Goal: Navigation & Orientation: Find specific page/section

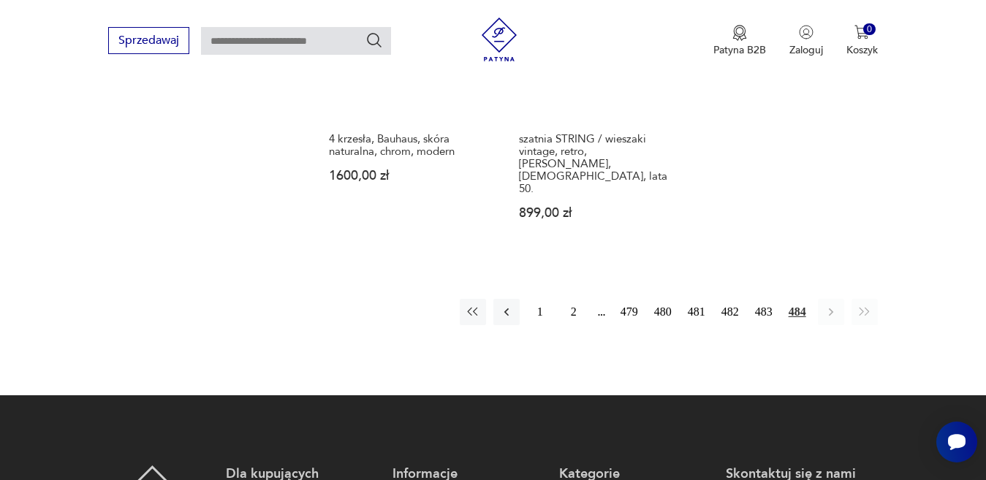
scroll to position [1631, 0]
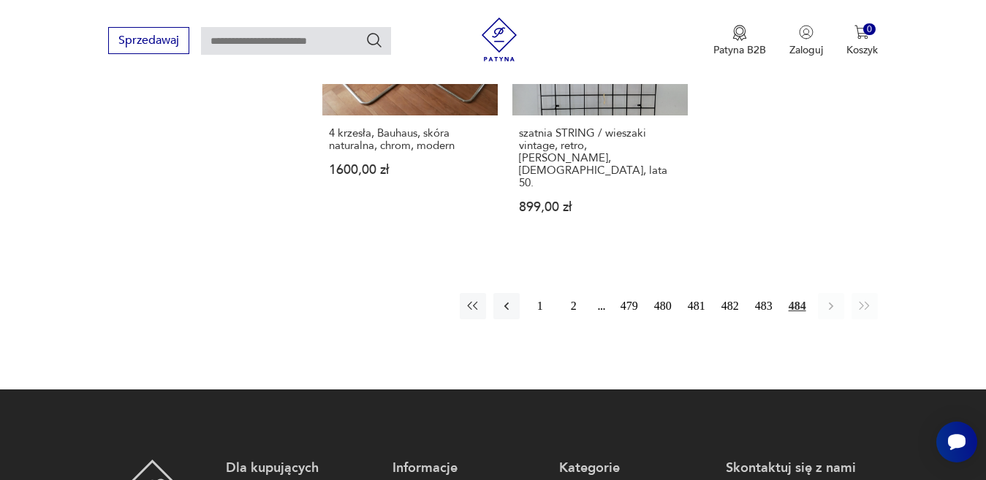
click at [830, 303] on icon "button" at bounding box center [830, 307] width 4 height 8
click at [865, 299] on icon "button" at bounding box center [864, 306] width 15 height 15
click at [861, 299] on icon "button" at bounding box center [864, 306] width 15 height 15
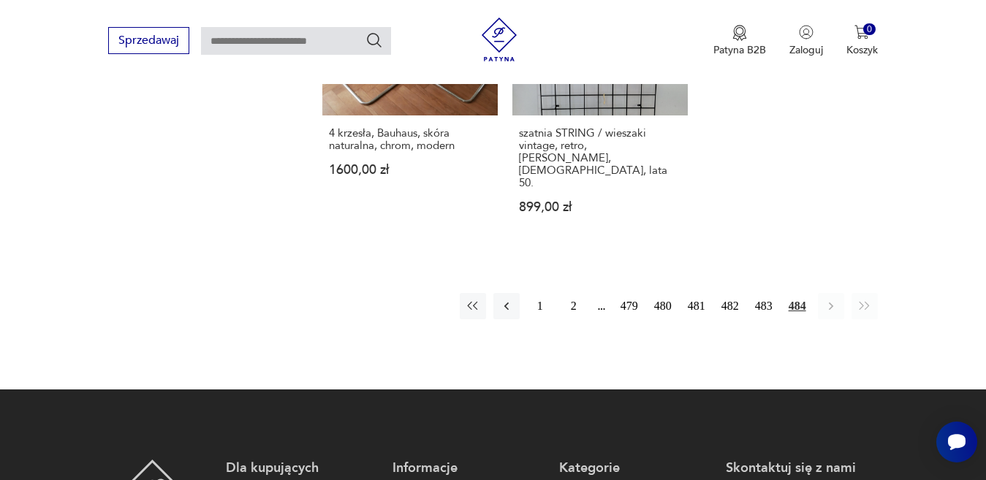
click at [832, 299] on icon "button" at bounding box center [831, 306] width 15 height 15
click at [829, 299] on icon "button" at bounding box center [831, 306] width 15 height 15
click at [825, 299] on icon "button" at bounding box center [831, 306] width 15 height 15
click at [824, 299] on icon "button" at bounding box center [831, 306] width 15 height 15
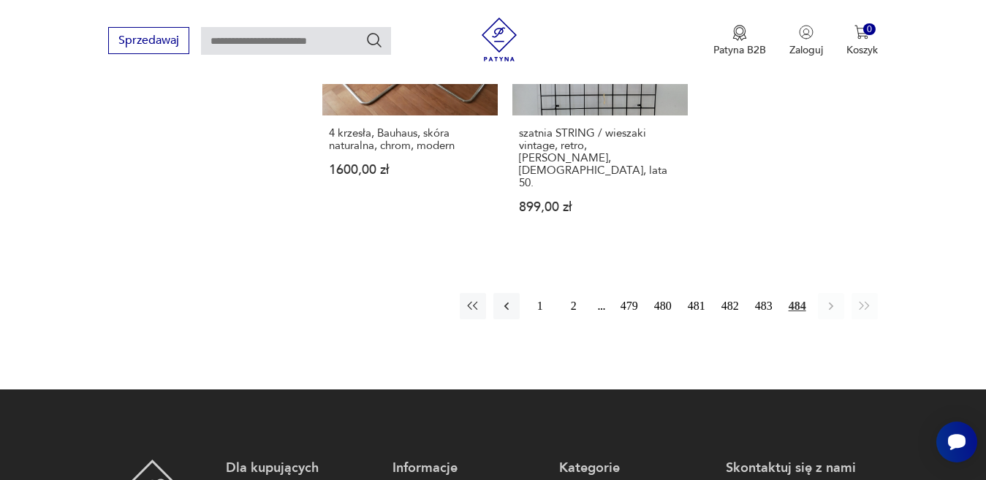
click at [825, 299] on icon "button" at bounding box center [831, 306] width 15 height 15
click at [505, 299] on icon "button" at bounding box center [506, 306] width 15 height 15
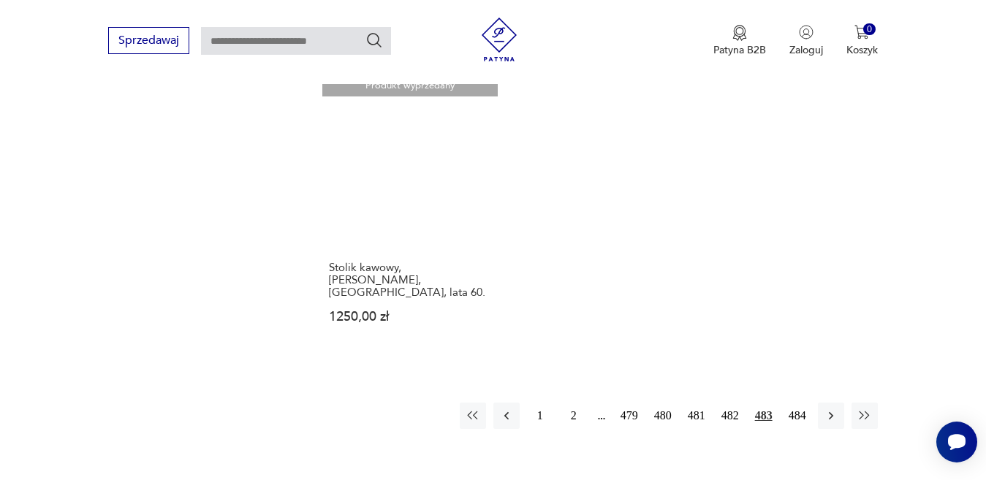
scroll to position [2288, 0]
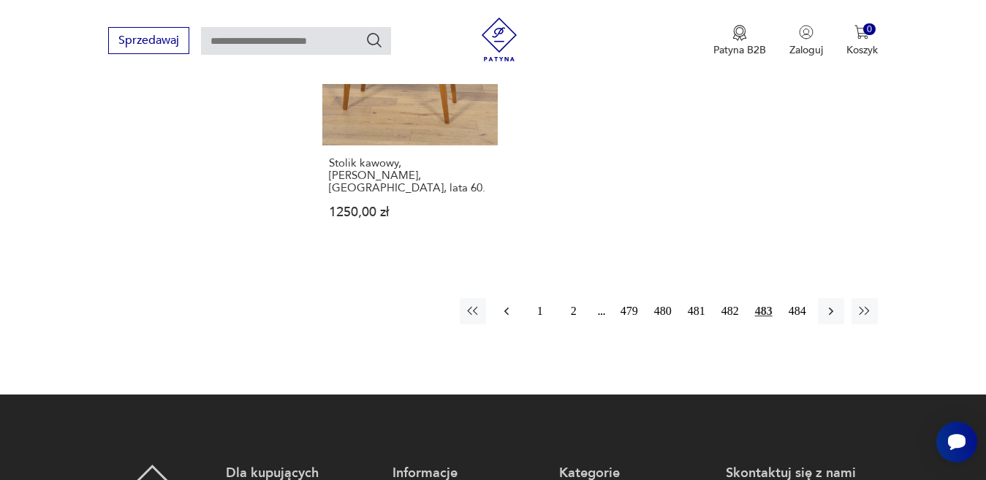
click at [506, 307] on icon "button" at bounding box center [506, 311] width 4 height 8
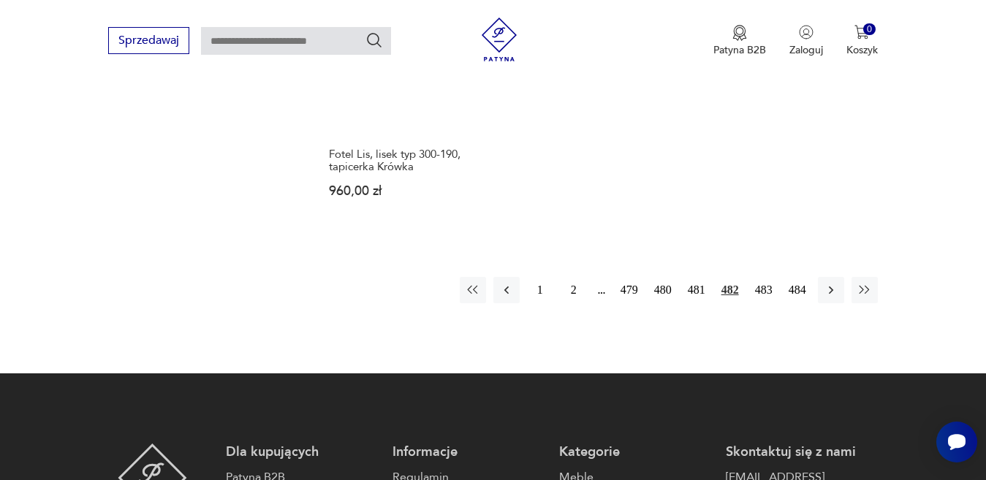
scroll to position [2215, 0]
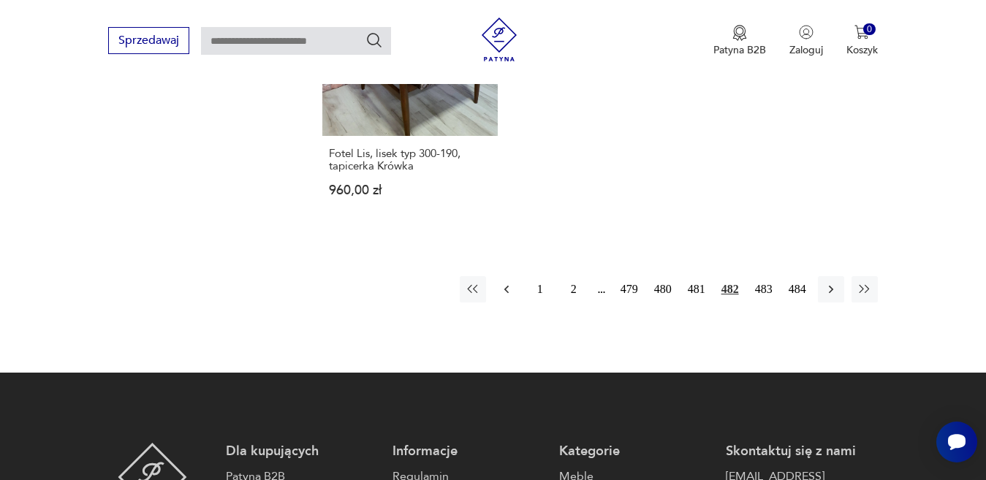
click at [508, 282] on icon "button" at bounding box center [506, 289] width 15 height 15
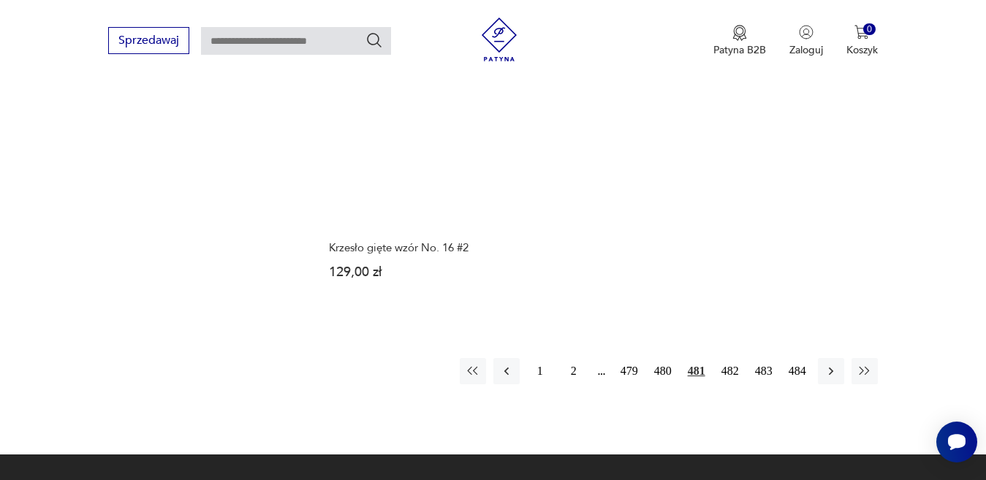
scroll to position [2142, 0]
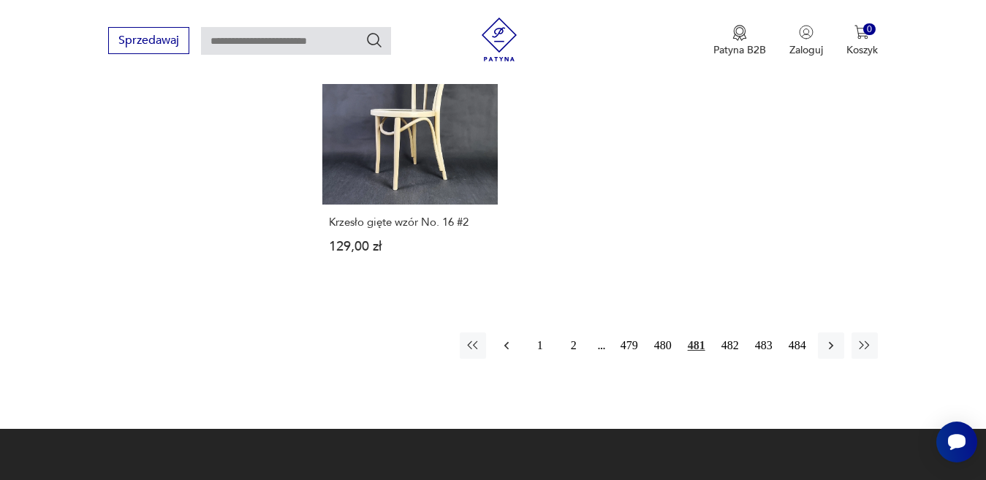
click at [507, 341] on icon "button" at bounding box center [506, 345] width 4 height 8
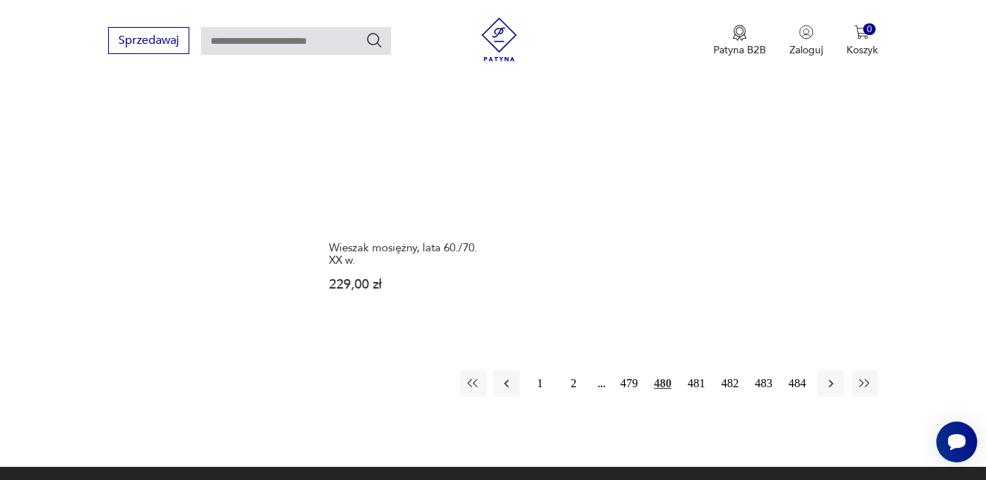
scroll to position [2142, 0]
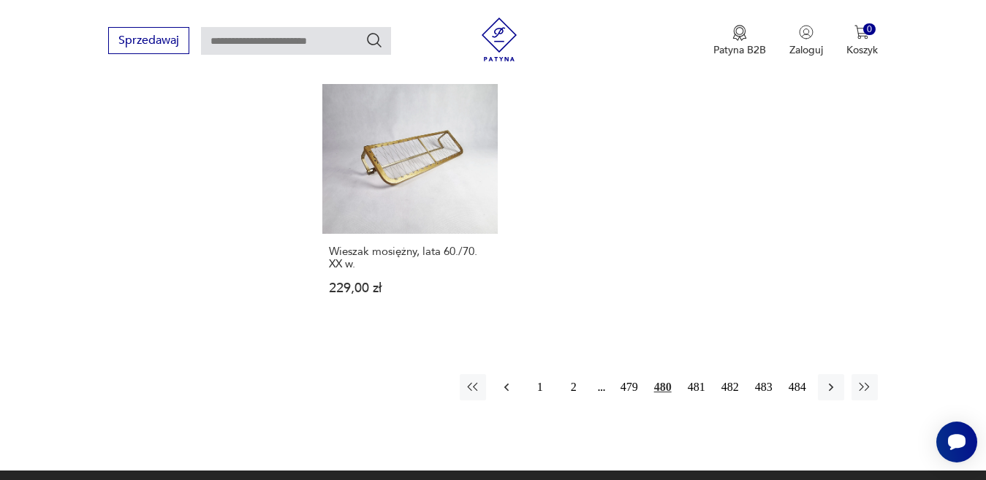
click at [506, 380] on icon "button" at bounding box center [506, 387] width 15 height 15
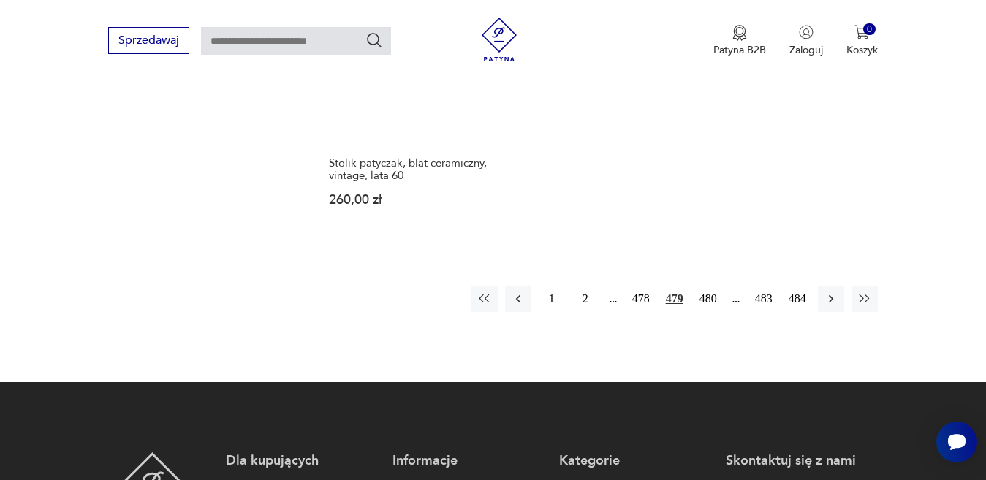
scroll to position [2215, 0]
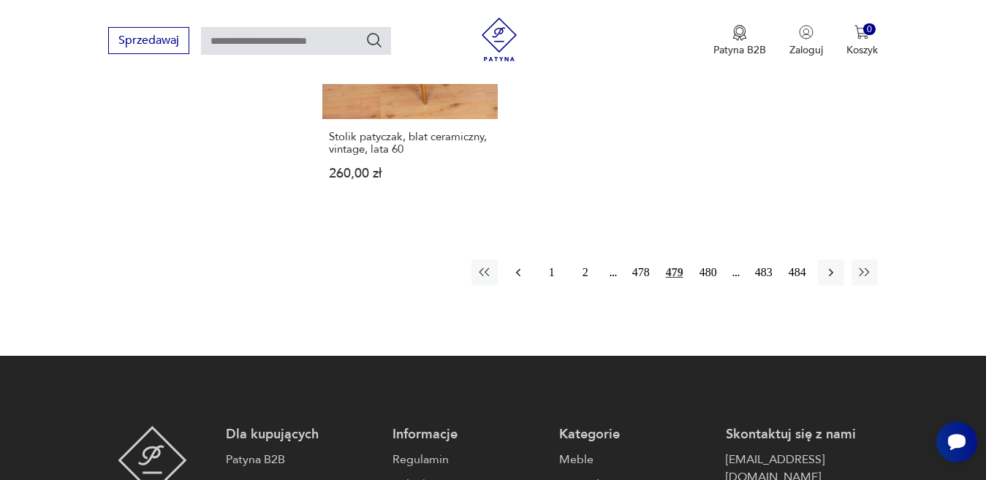
click at [519, 265] on icon "button" at bounding box center [518, 272] width 15 height 15
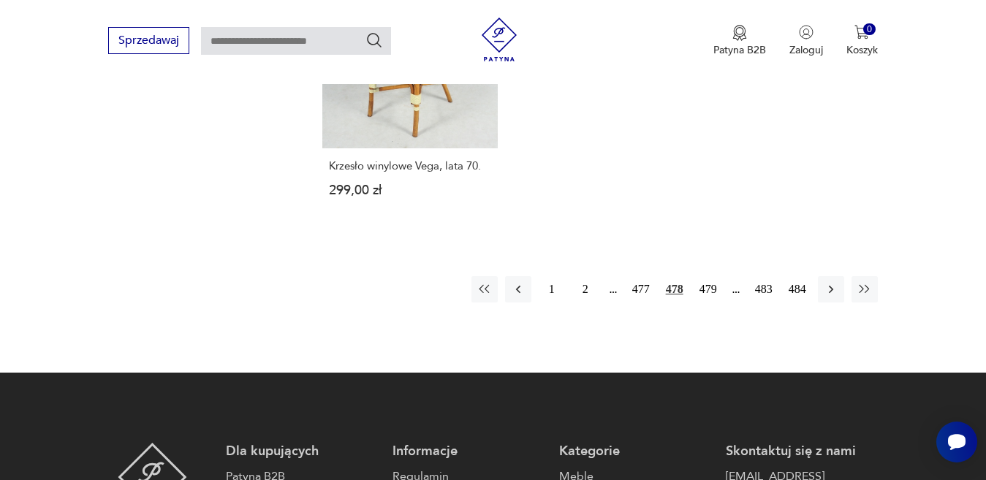
scroll to position [2288, 0]
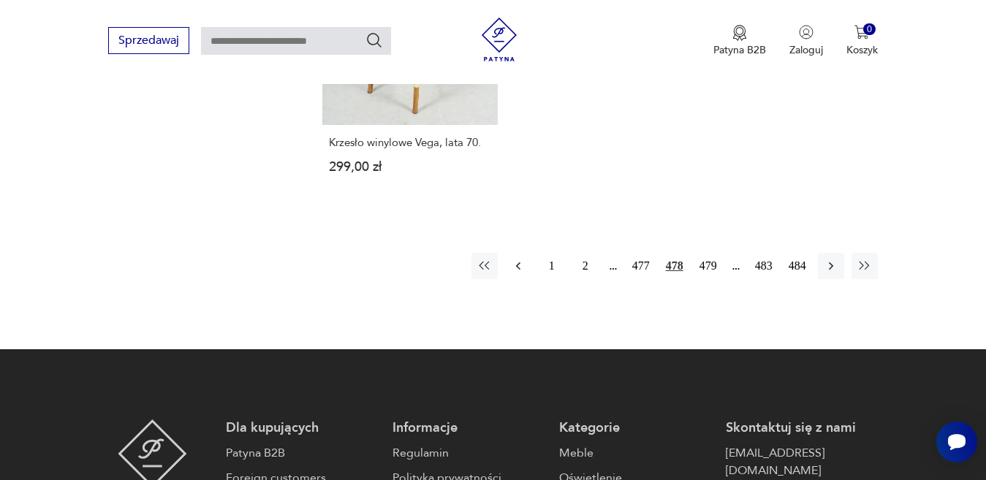
click at [517, 259] on icon "button" at bounding box center [518, 266] width 15 height 15
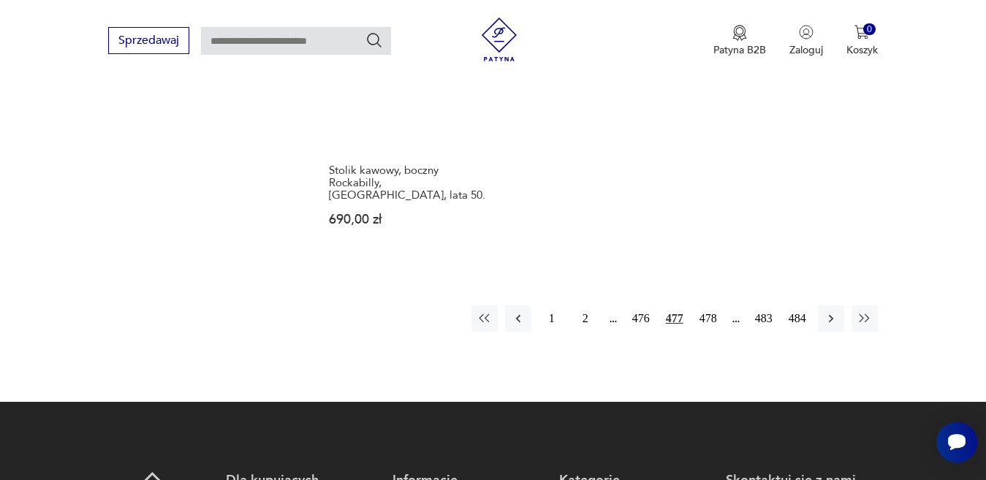
scroll to position [2215, 0]
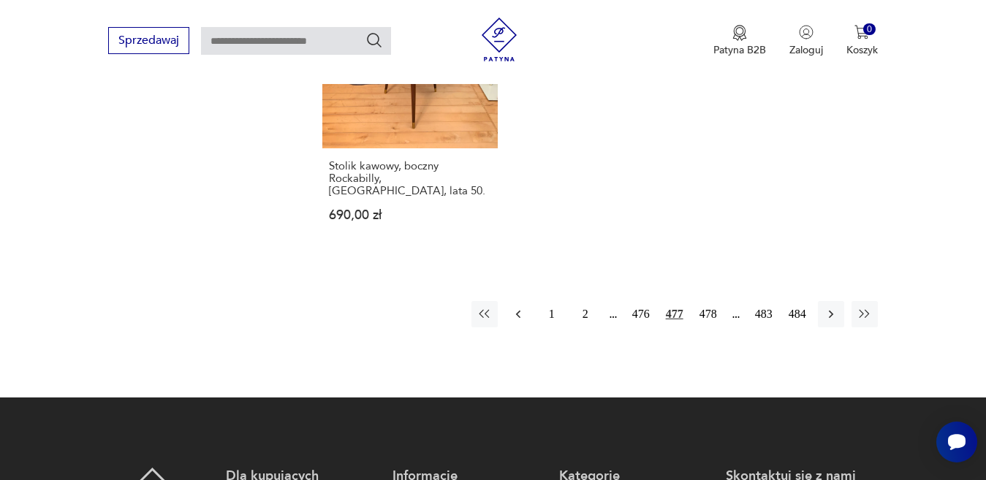
click at [520, 307] on icon "button" at bounding box center [518, 314] width 15 height 15
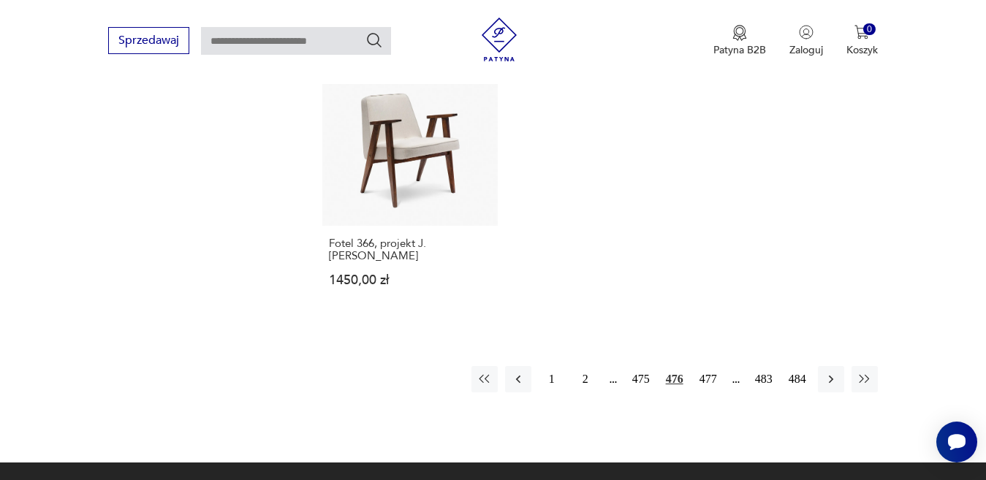
scroll to position [2288, 0]
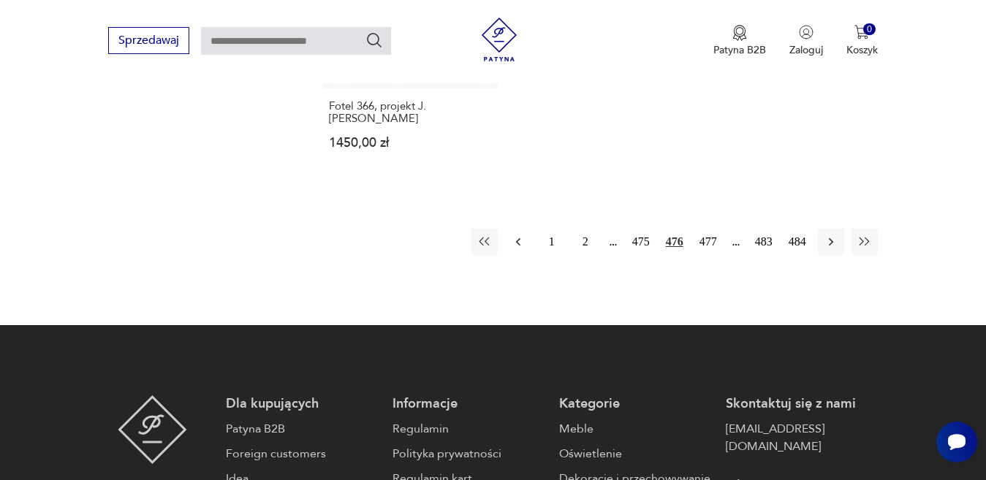
click at [518, 235] on icon "button" at bounding box center [518, 242] width 15 height 15
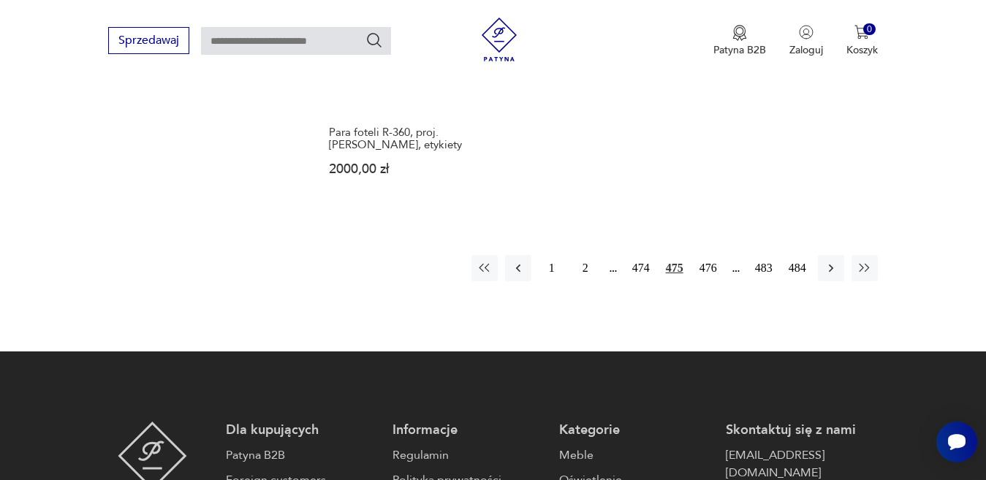
scroll to position [2288, 0]
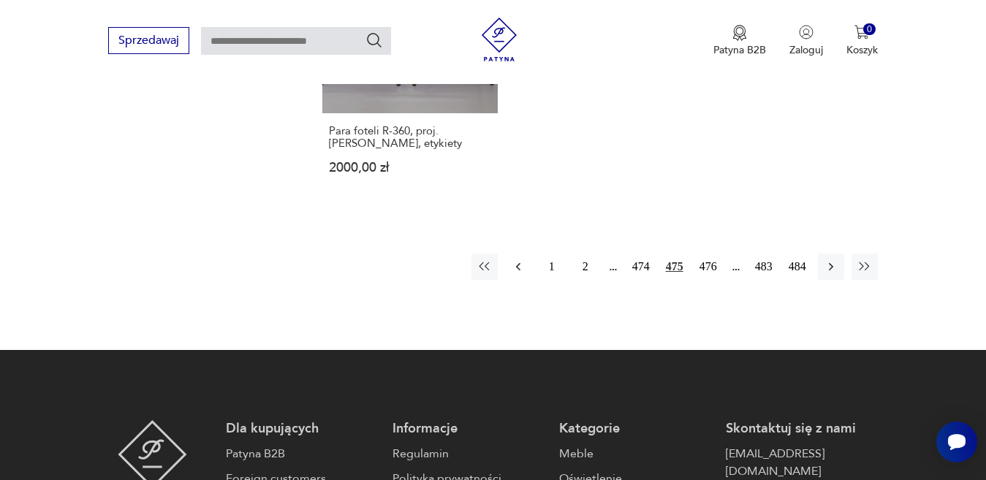
click at [517, 259] on icon "button" at bounding box center [518, 266] width 15 height 15
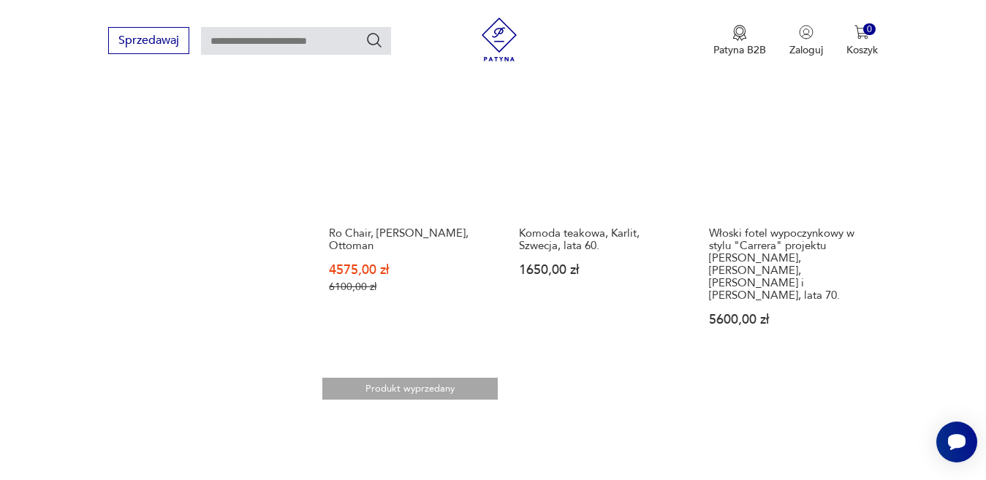
scroll to position [2069, 0]
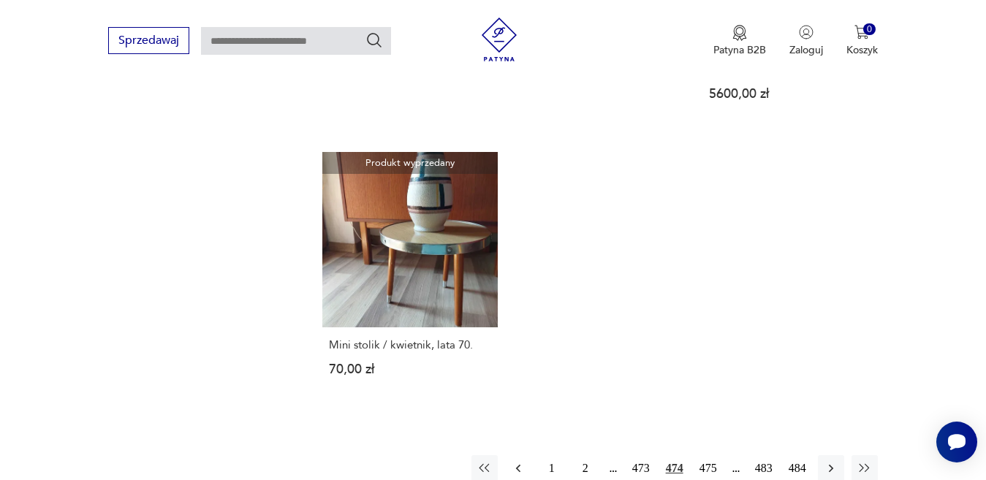
click at [515, 461] on icon "button" at bounding box center [518, 468] width 15 height 15
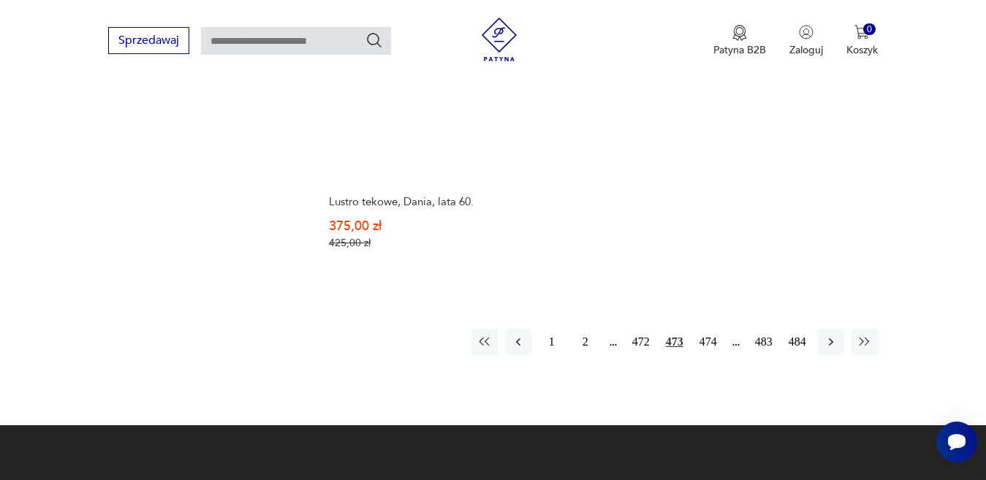
scroll to position [2215, 0]
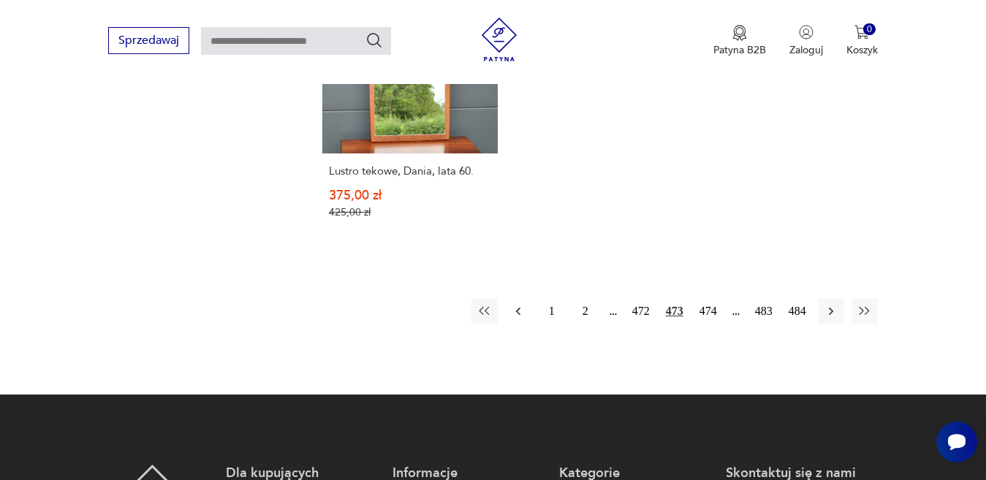
click at [517, 304] on icon "button" at bounding box center [518, 311] width 15 height 15
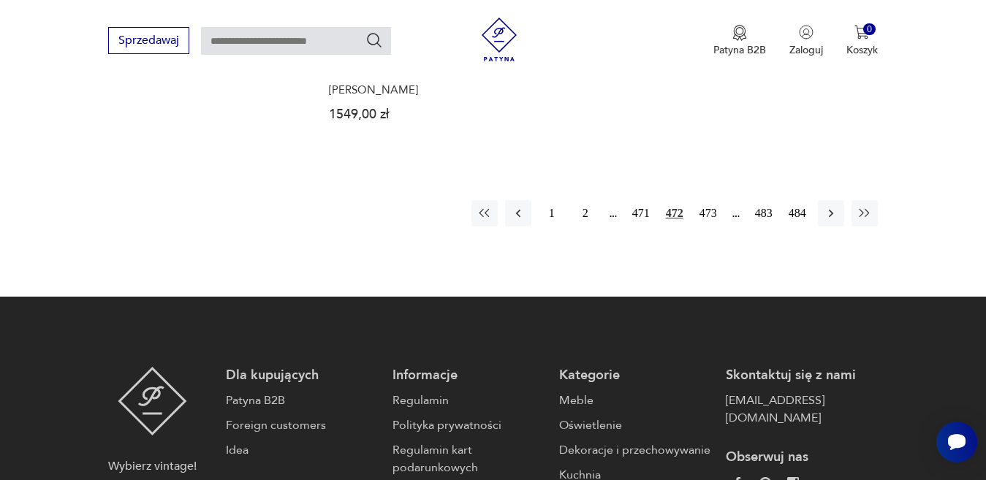
scroll to position [2288, 0]
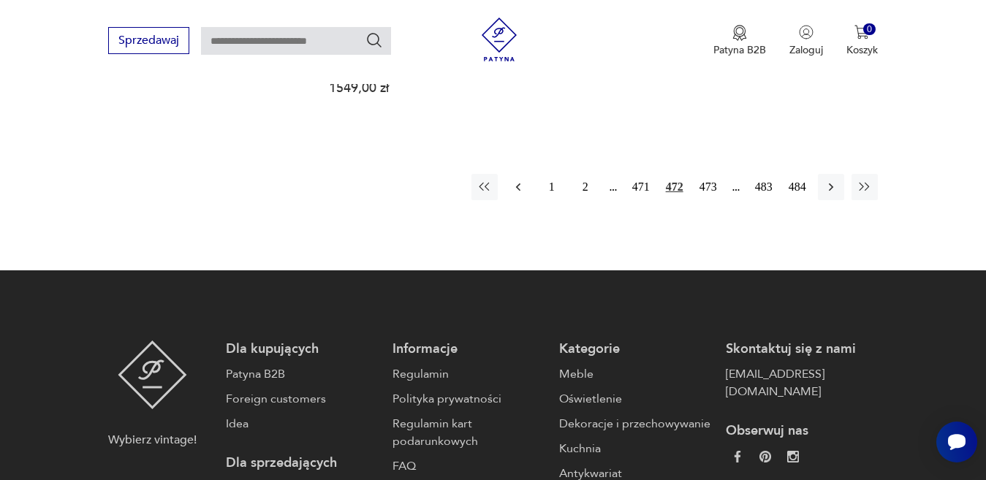
click at [518, 180] on icon "button" at bounding box center [518, 187] width 15 height 15
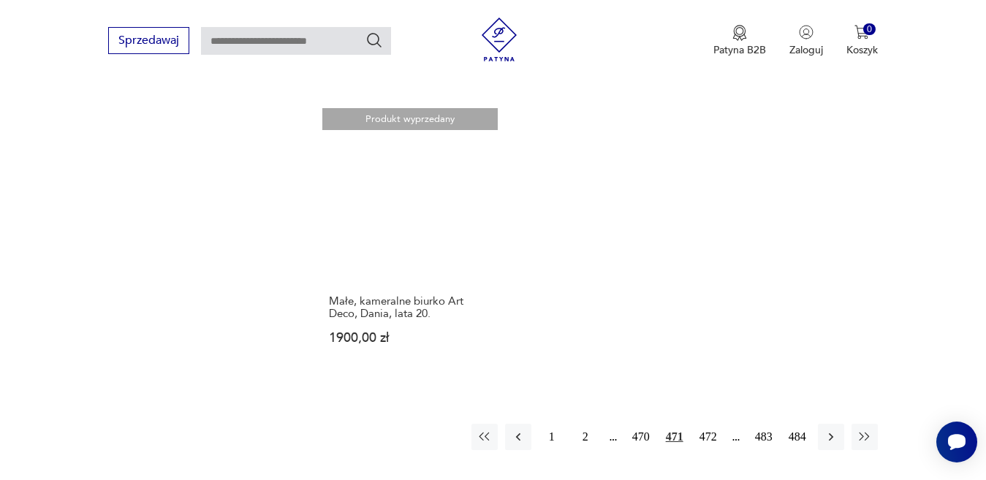
scroll to position [2142, 0]
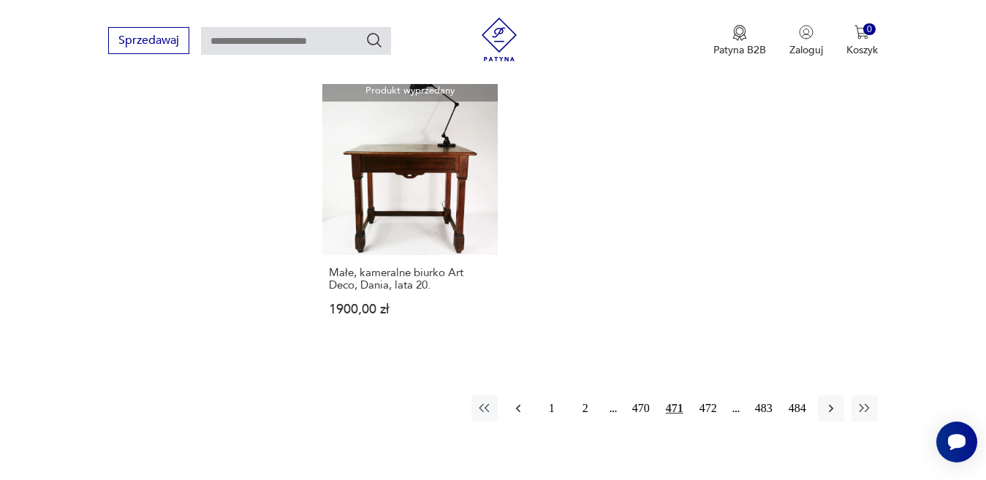
click at [515, 401] on icon "button" at bounding box center [518, 408] width 15 height 15
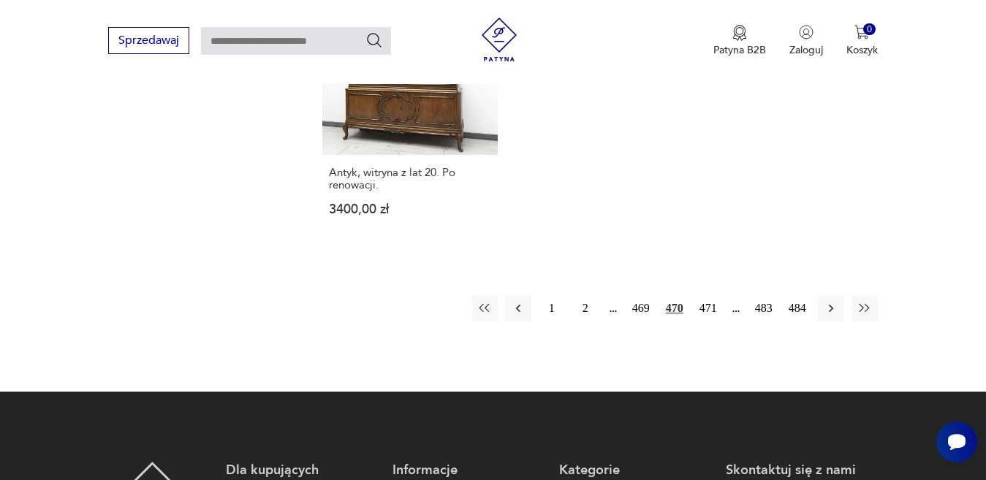
scroll to position [2362, 0]
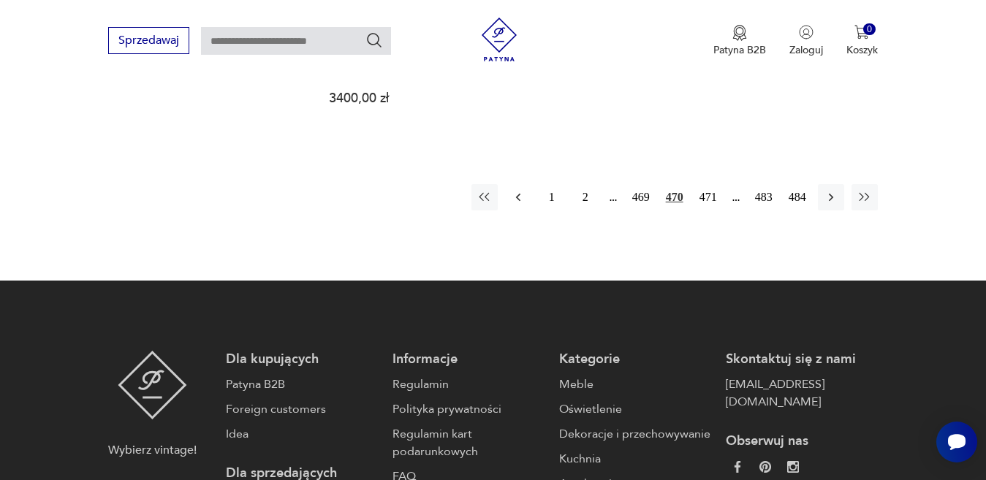
click at [516, 193] on icon "button" at bounding box center [517, 197] width 4 height 8
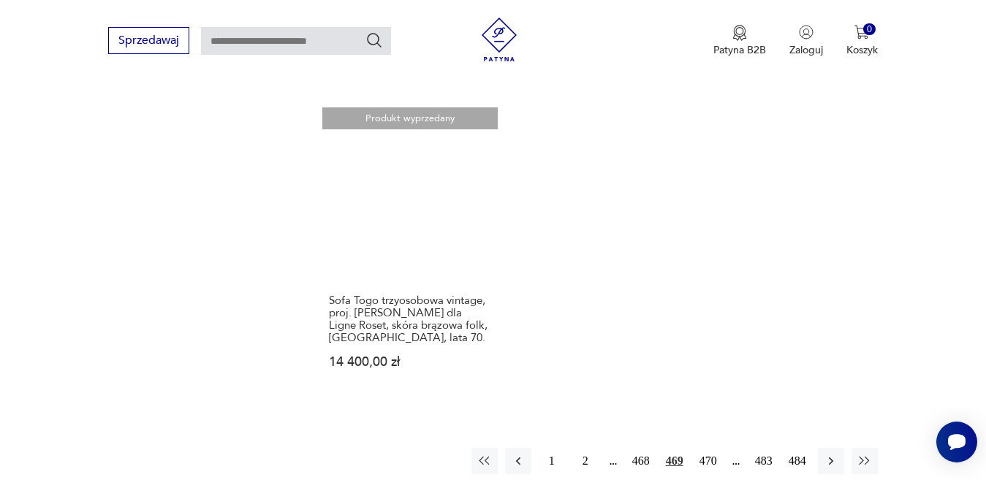
scroll to position [2215, 0]
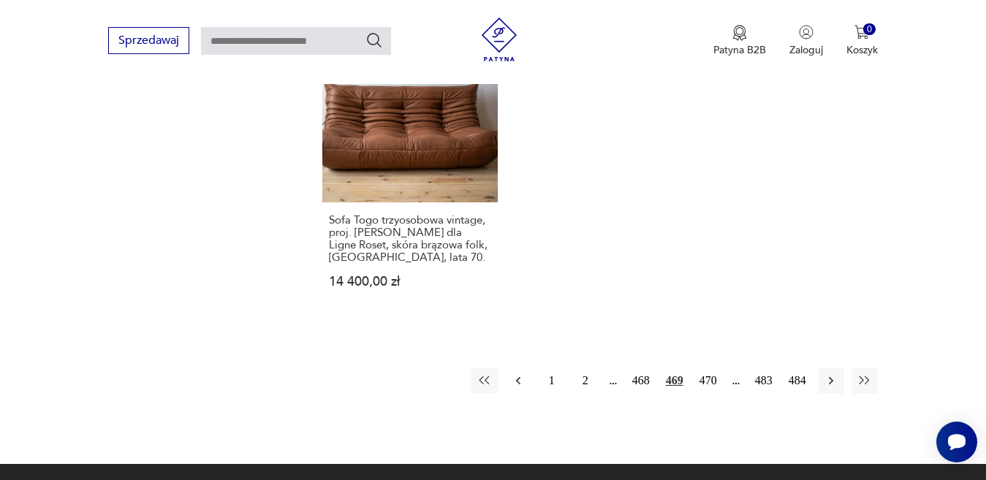
click at [513, 373] on icon "button" at bounding box center [518, 380] width 15 height 15
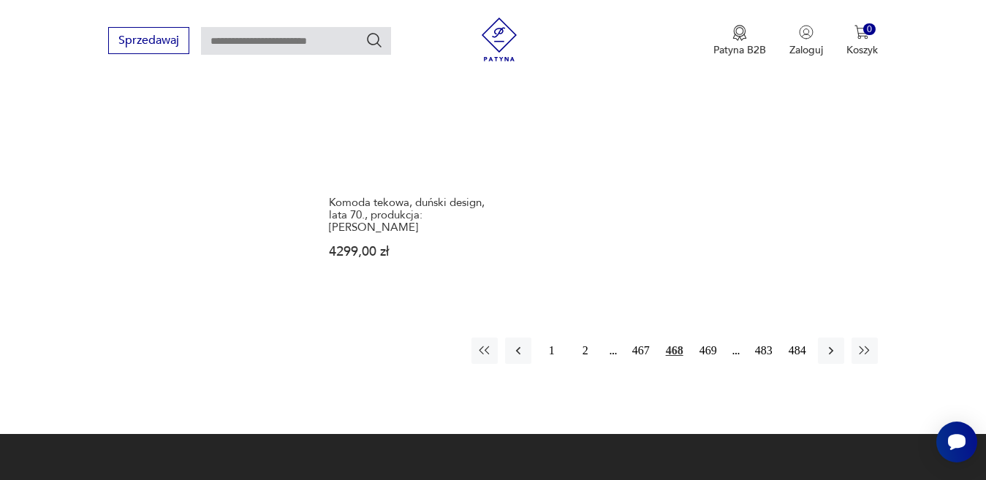
scroll to position [2142, 0]
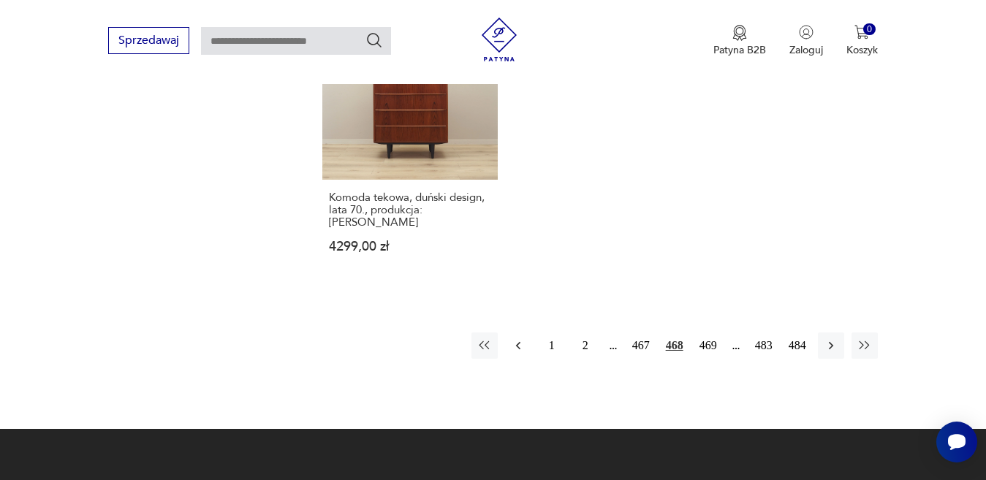
click at [515, 338] on icon "button" at bounding box center [518, 345] width 15 height 15
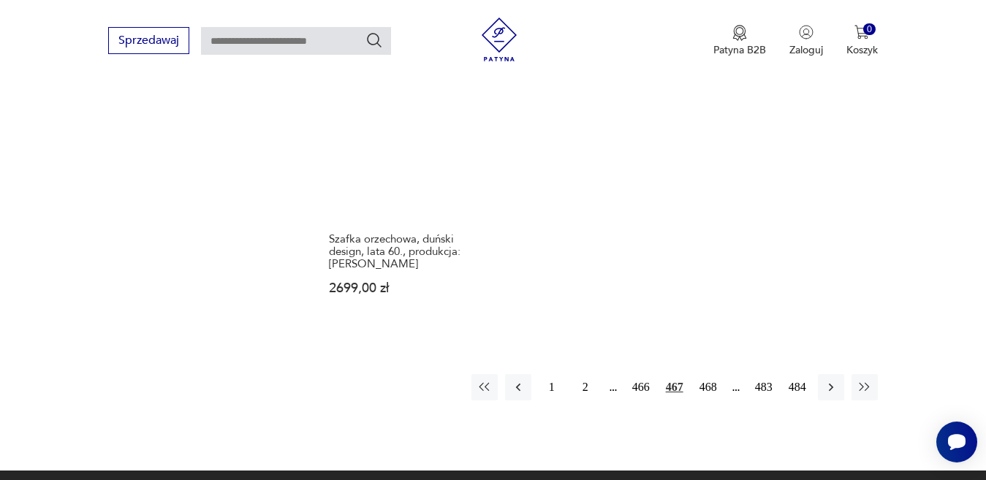
scroll to position [2142, 0]
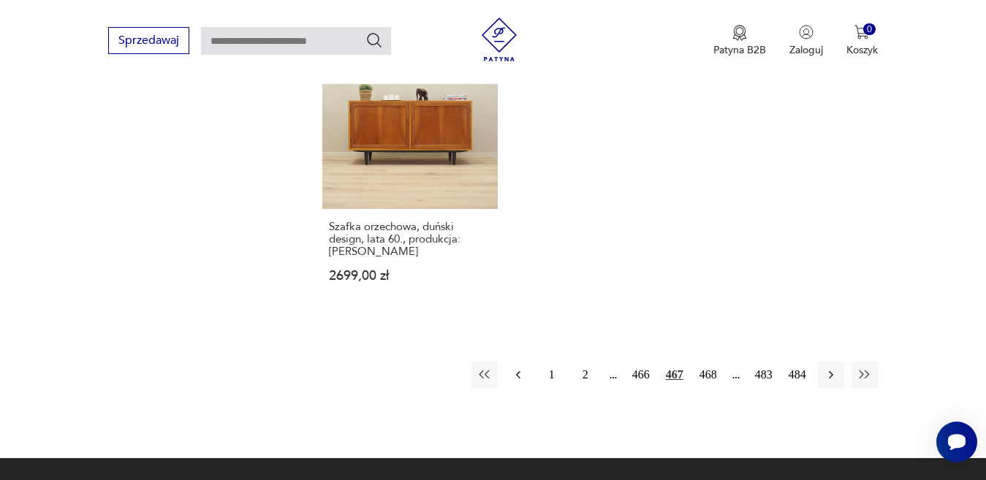
click at [518, 368] on icon "button" at bounding box center [518, 375] width 15 height 15
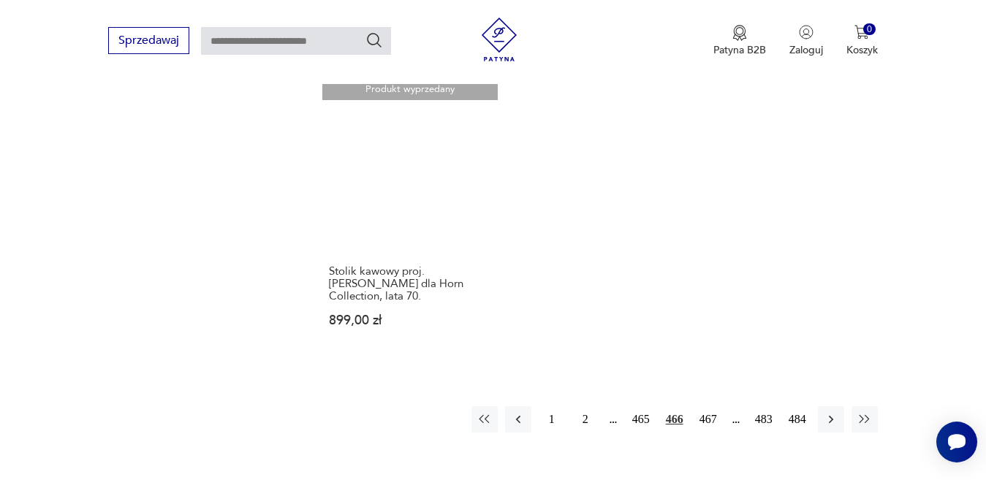
scroll to position [2069, 0]
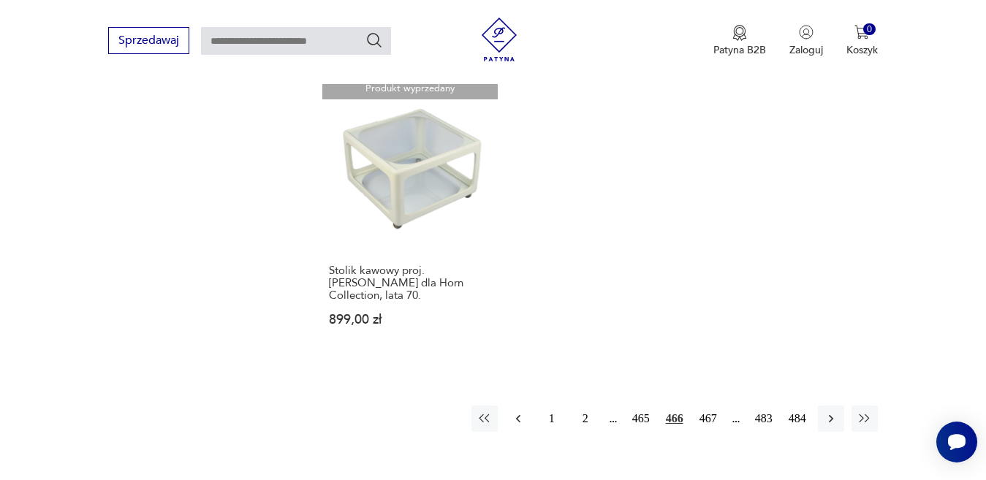
click at [517, 411] on icon "button" at bounding box center [518, 418] width 15 height 15
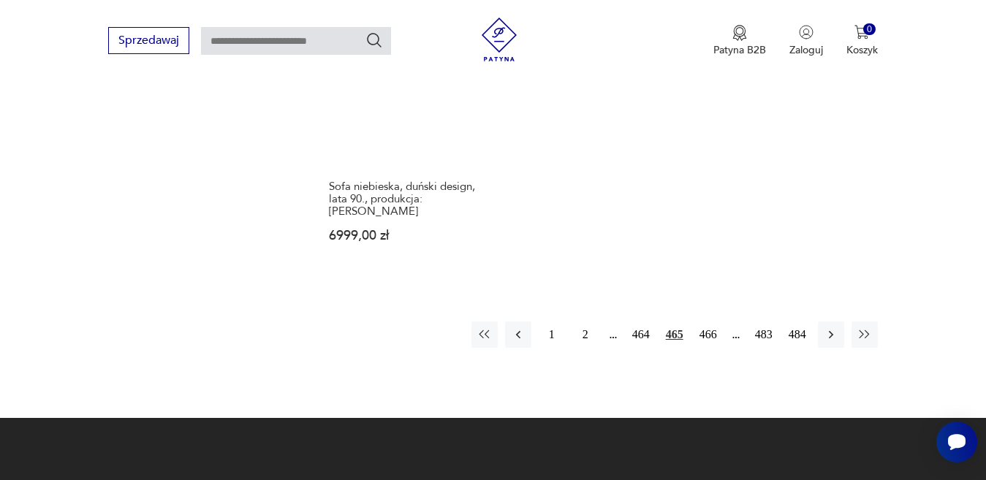
scroll to position [2215, 0]
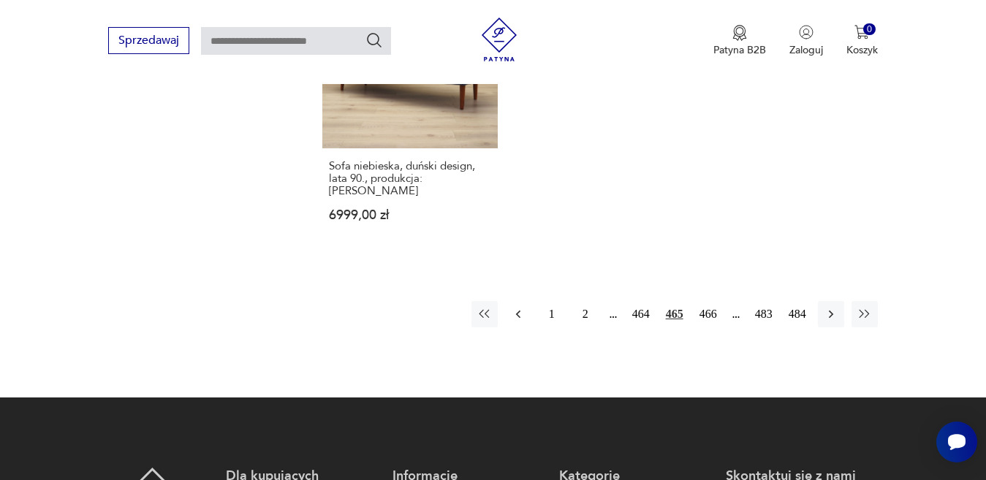
click at [515, 307] on icon "button" at bounding box center [518, 314] width 15 height 15
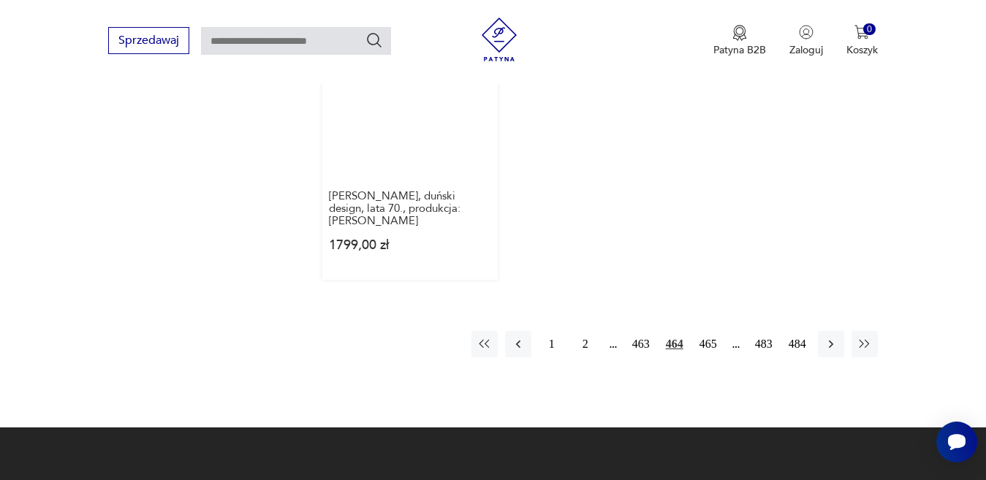
scroll to position [2215, 0]
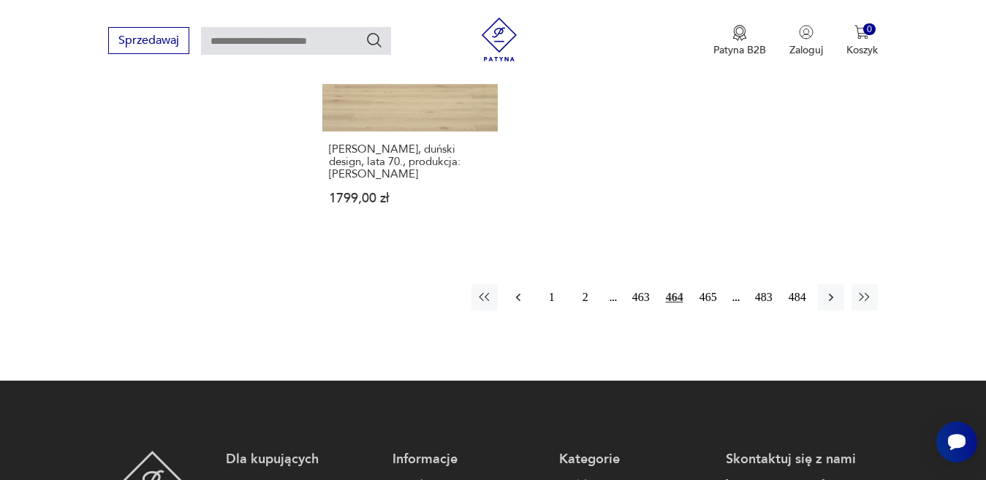
click at [516, 290] on icon "button" at bounding box center [518, 297] width 15 height 15
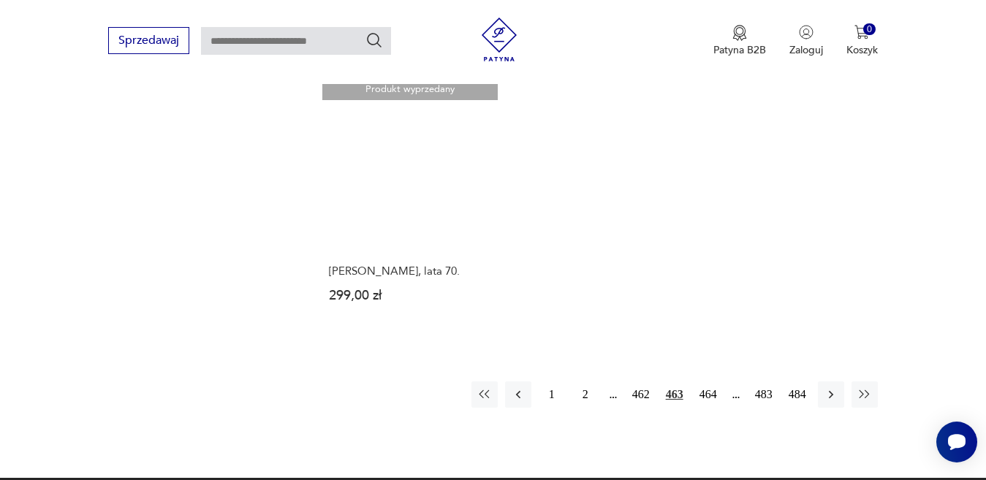
scroll to position [2069, 0]
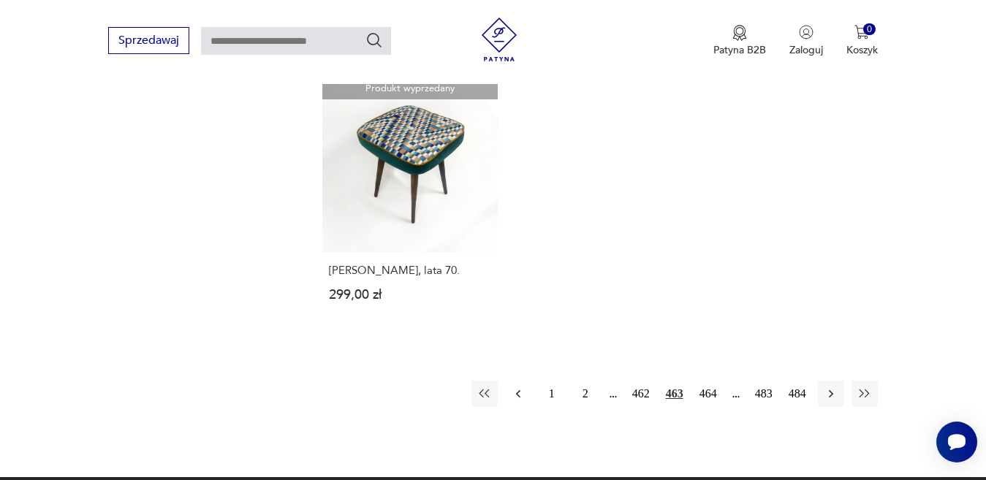
click at [517, 387] on icon "button" at bounding box center [518, 394] width 15 height 15
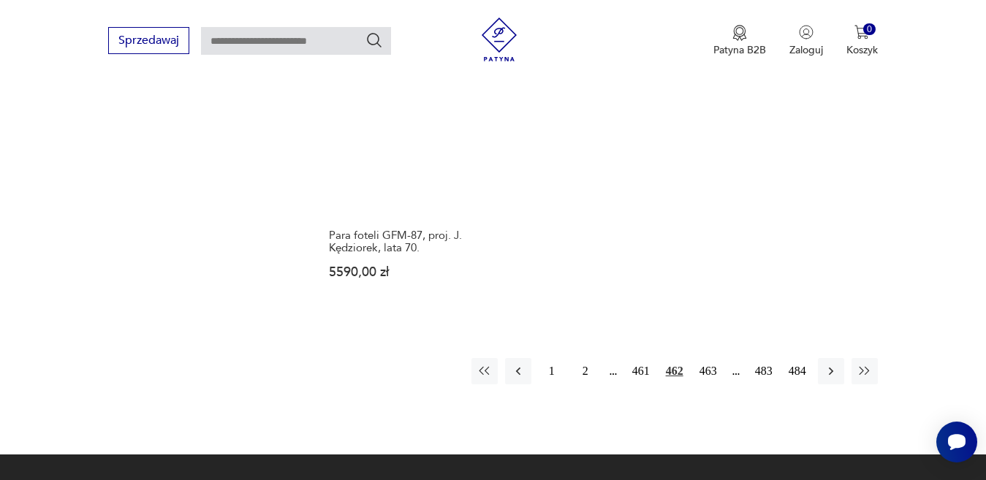
scroll to position [2142, 0]
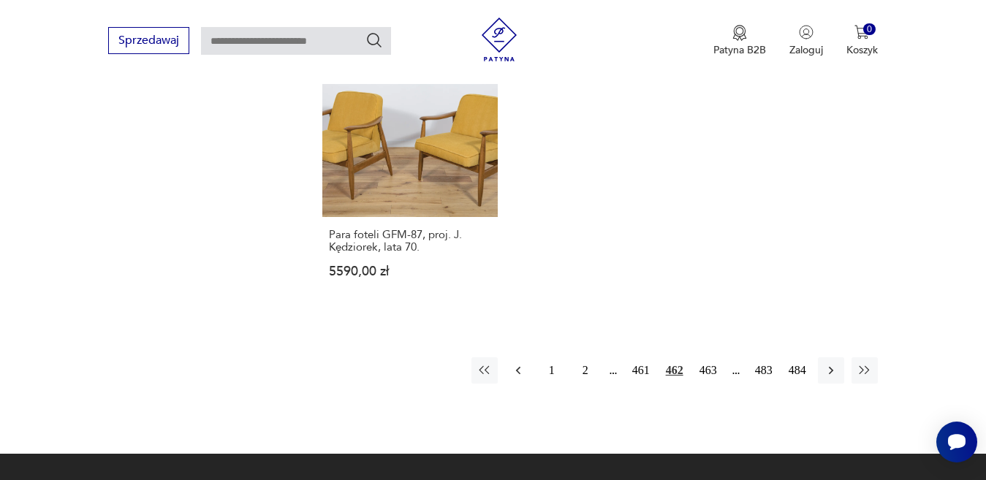
click at [526, 357] on button "button" at bounding box center [518, 370] width 26 height 26
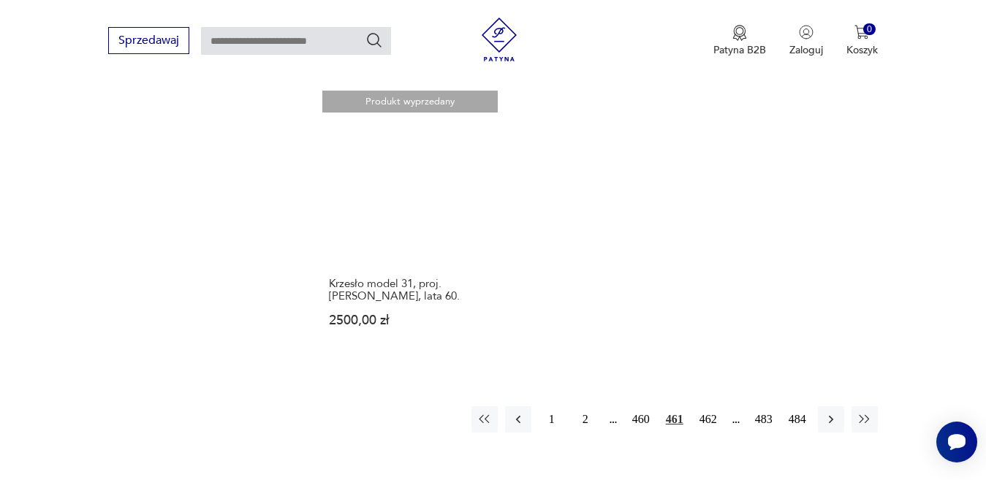
scroll to position [2142, 0]
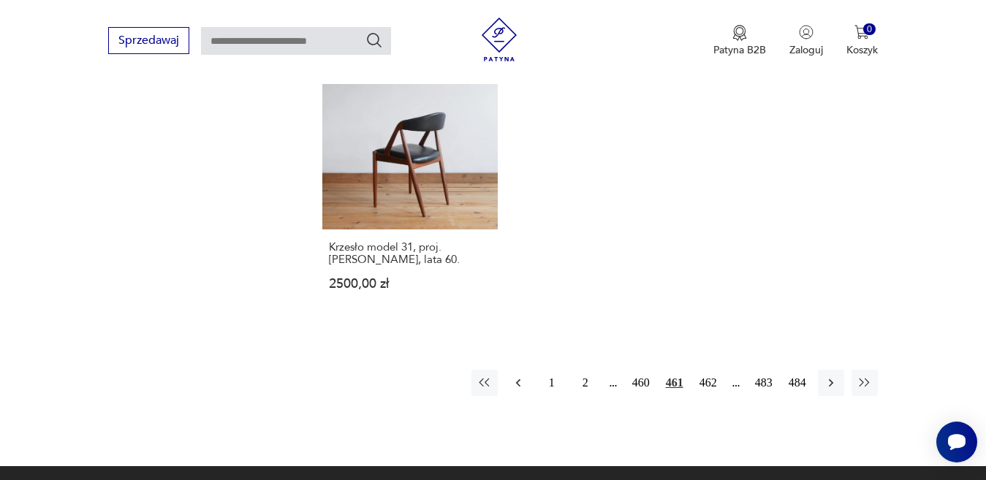
click at [519, 379] on icon "button" at bounding box center [517, 383] width 4 height 8
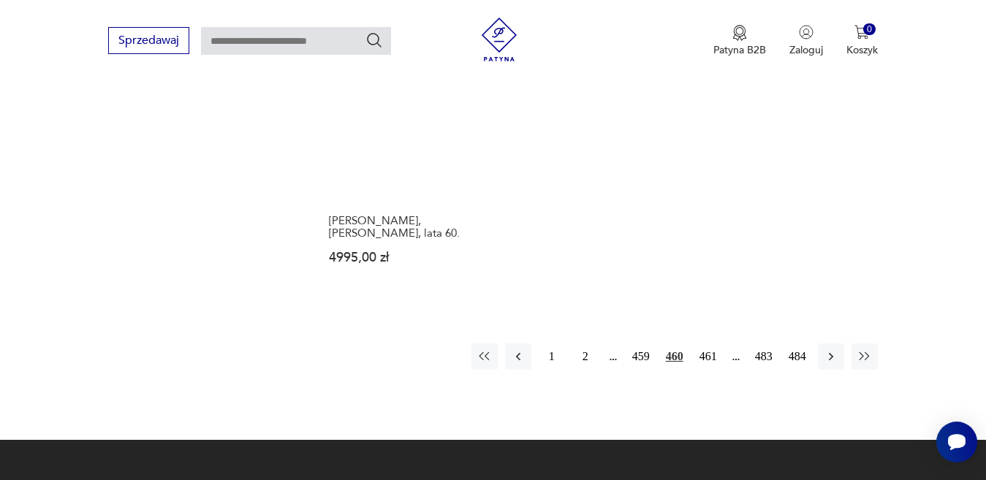
scroll to position [2142, 0]
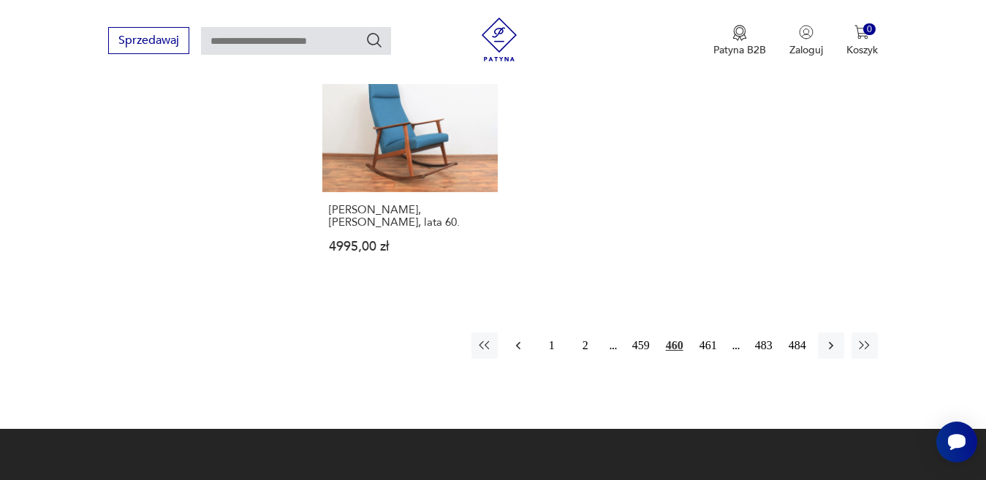
click at [519, 341] on icon "button" at bounding box center [517, 345] width 4 height 8
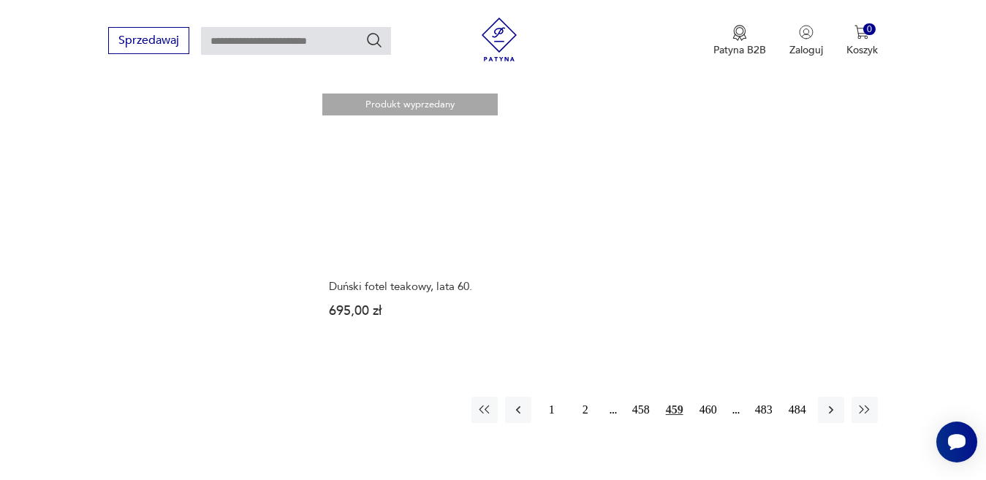
scroll to position [2069, 0]
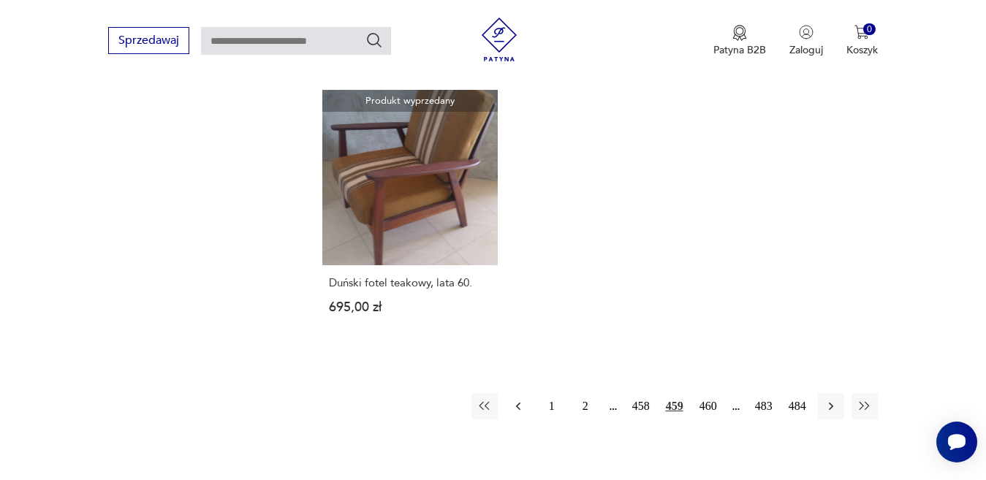
click at [512, 399] on icon "button" at bounding box center [518, 406] width 15 height 15
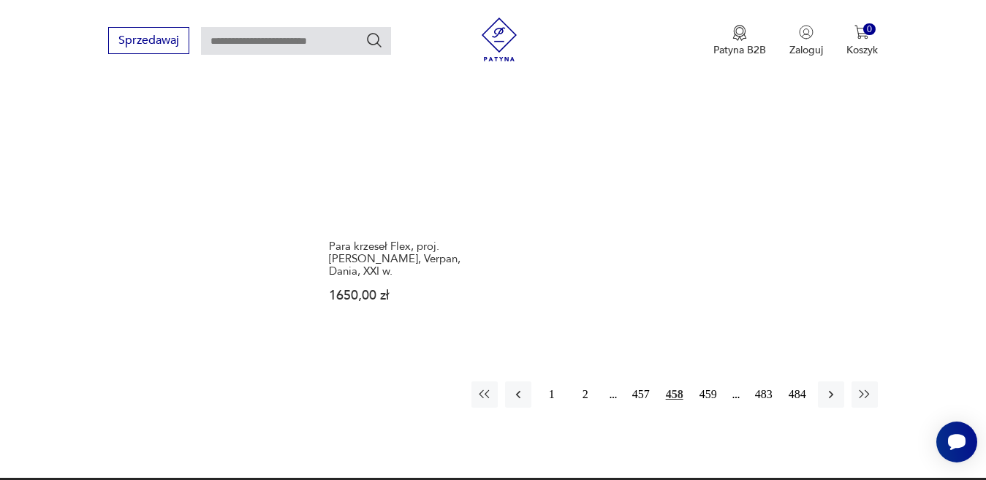
scroll to position [2142, 0]
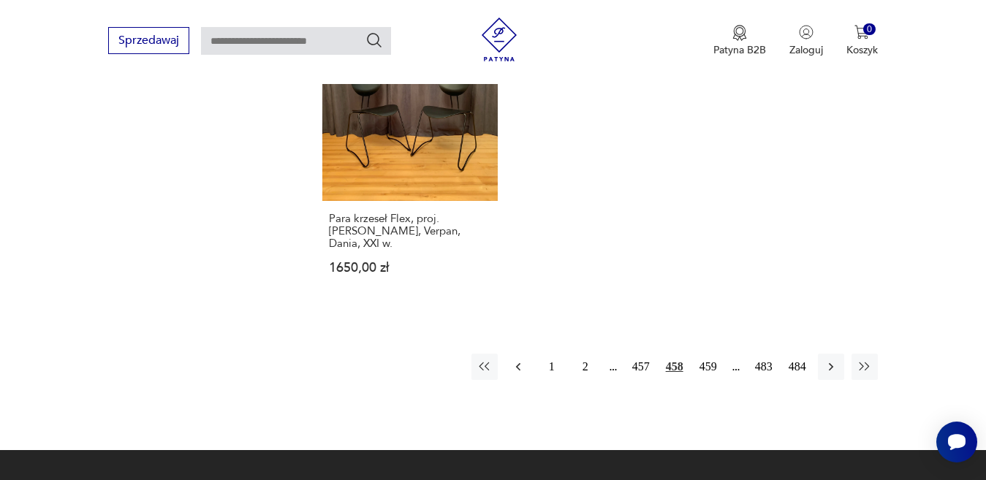
click at [518, 363] on icon "button" at bounding box center [517, 367] width 4 height 8
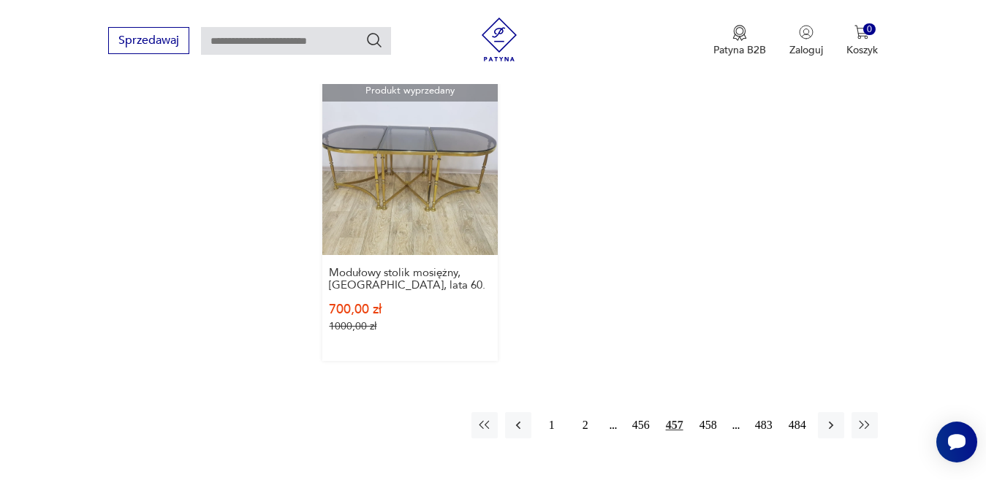
scroll to position [2069, 0]
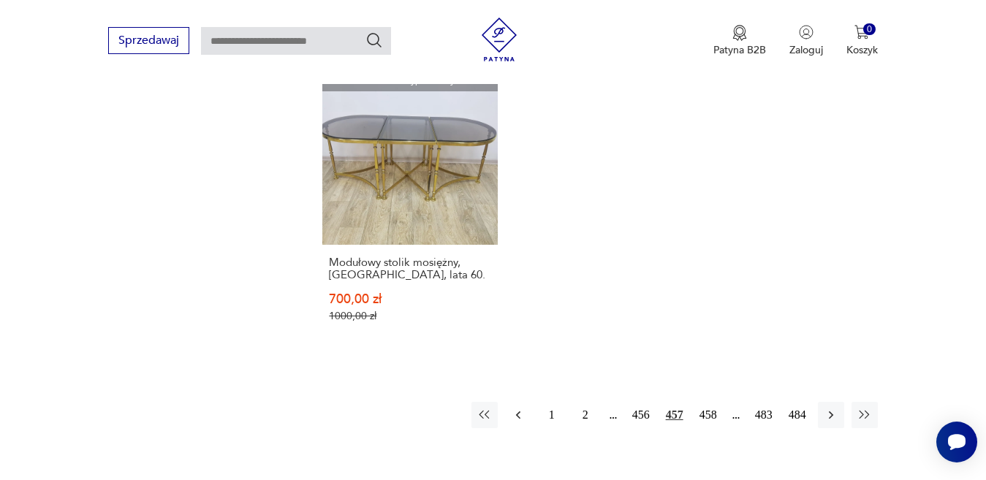
click at [518, 408] on icon "button" at bounding box center [518, 415] width 15 height 15
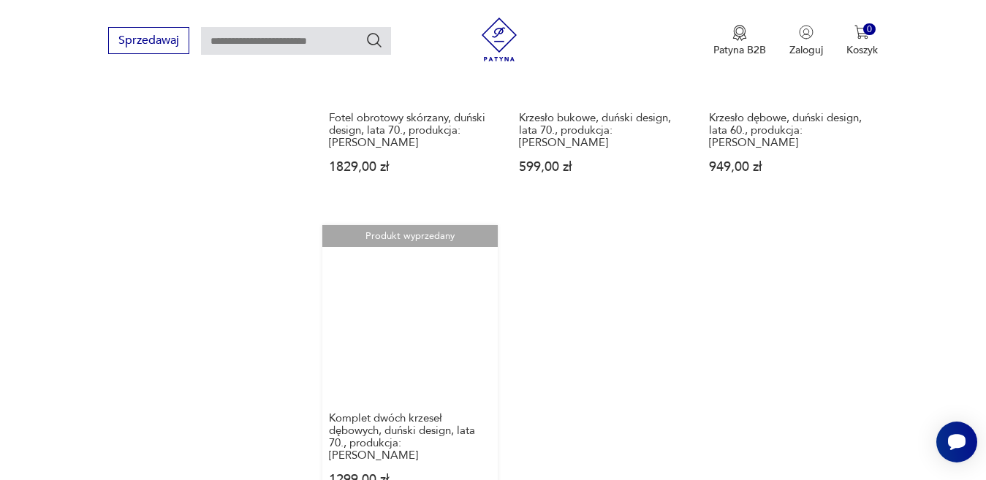
scroll to position [2069, 0]
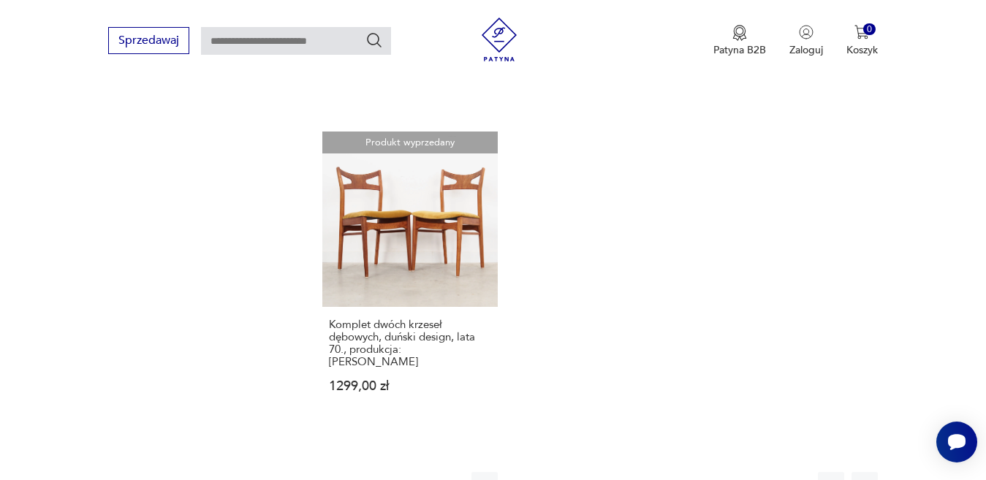
click at [511, 472] on button "button" at bounding box center [518, 485] width 26 height 26
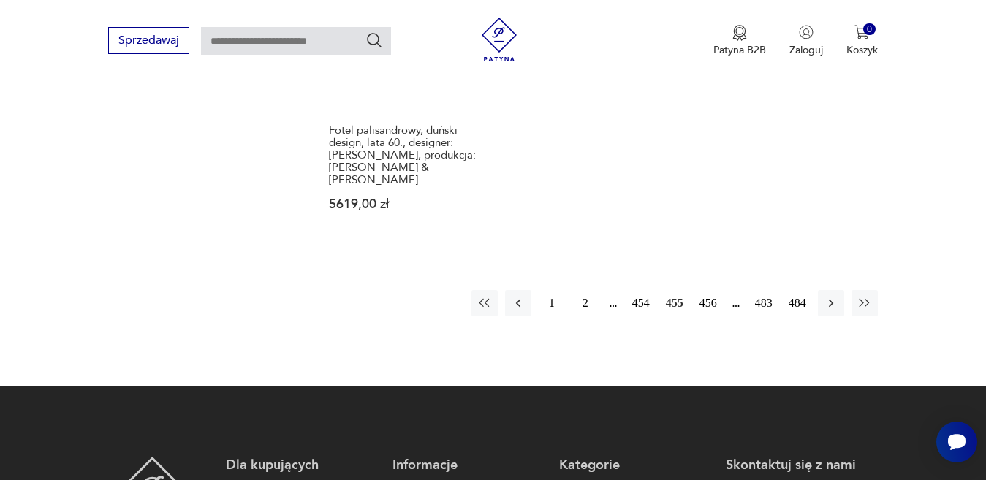
scroll to position [2288, 0]
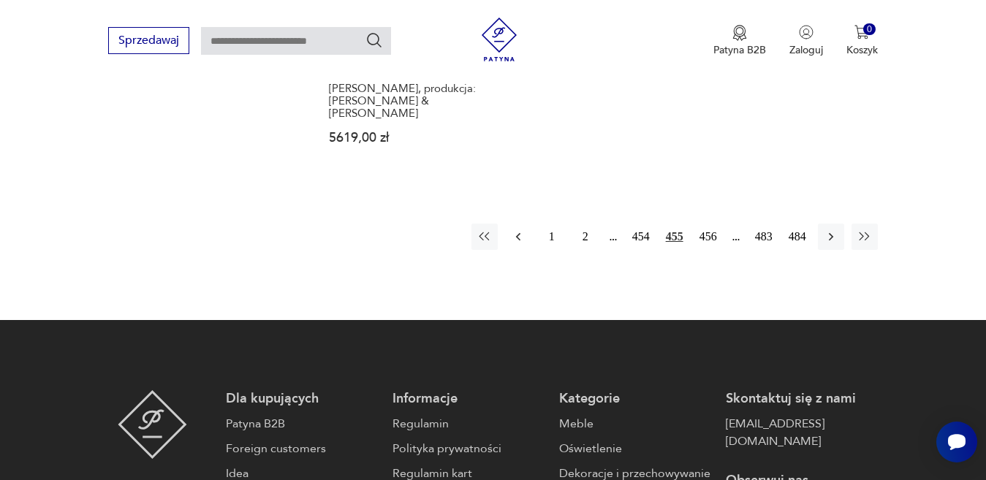
click at [517, 232] on icon "button" at bounding box center [517, 236] width 4 height 8
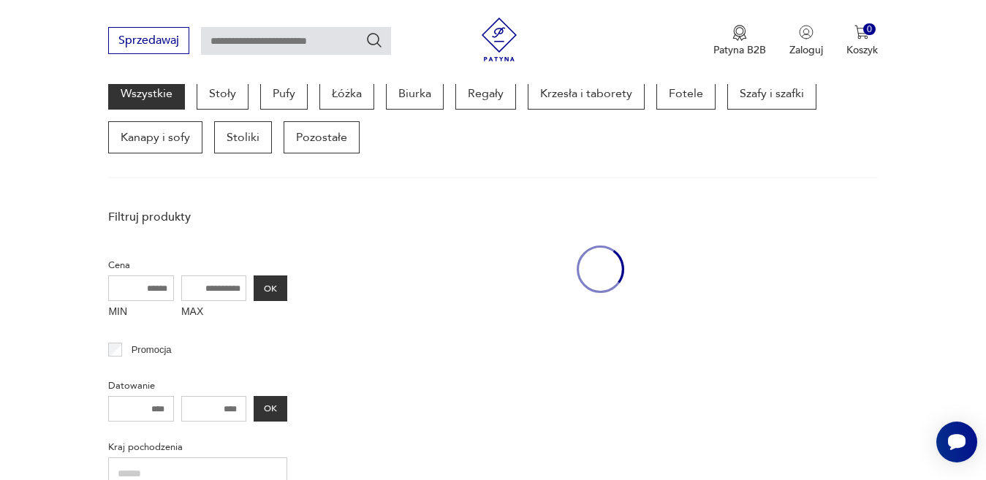
scroll to position [388, 0]
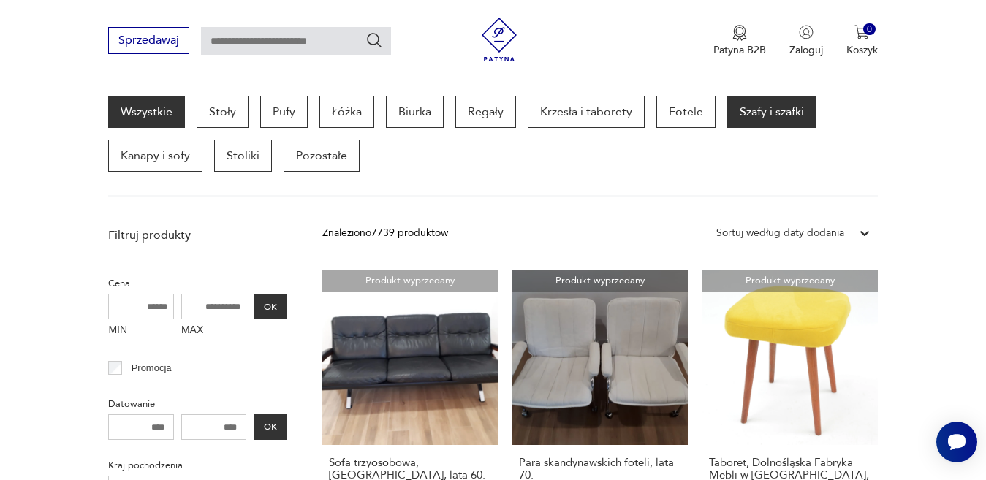
click at [759, 113] on p "Szafy i szafki" at bounding box center [771, 112] width 89 height 32
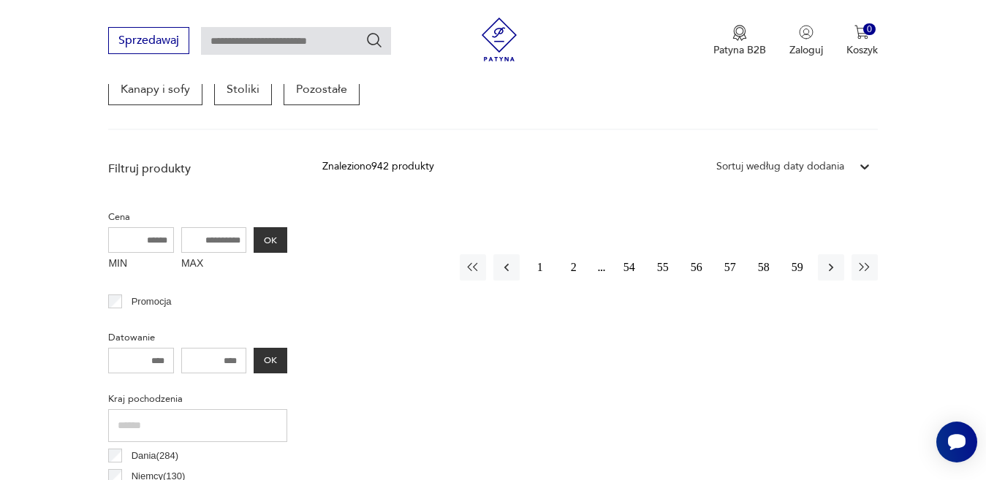
scroll to position [461, 0]
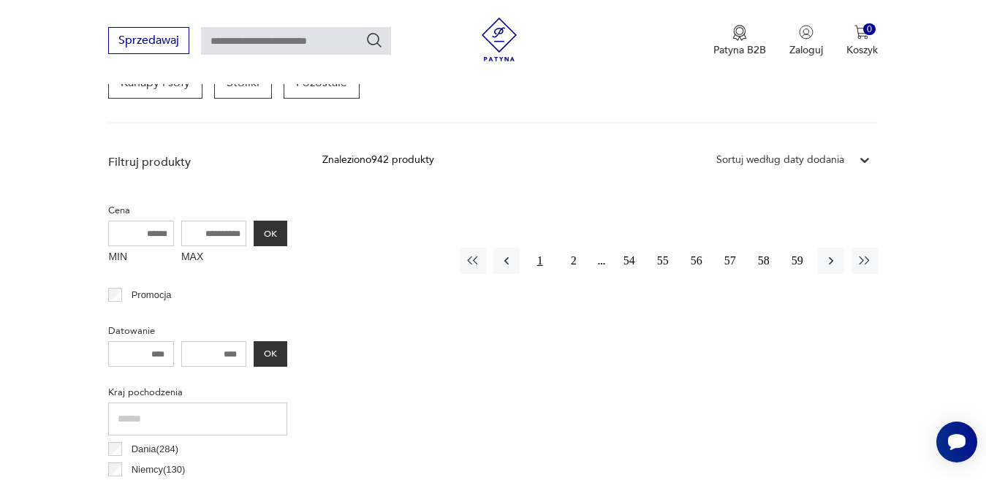
click at [540, 257] on button "1" at bounding box center [540, 261] width 26 height 26
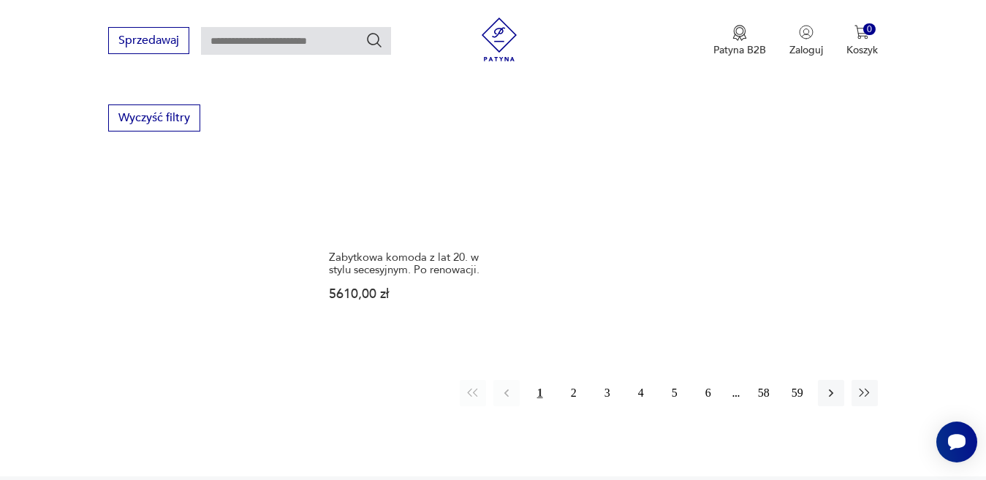
scroll to position [2142, 0]
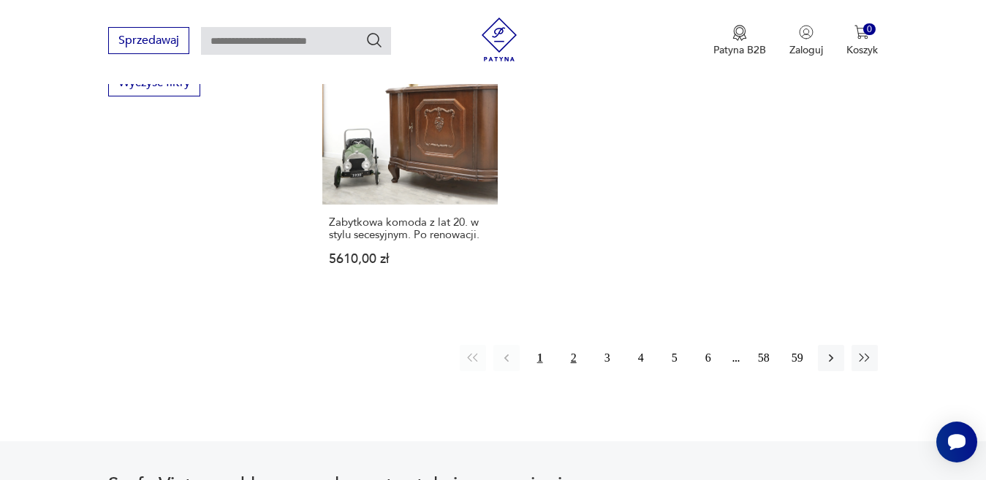
click at [575, 345] on button "2" at bounding box center [574, 358] width 26 height 26
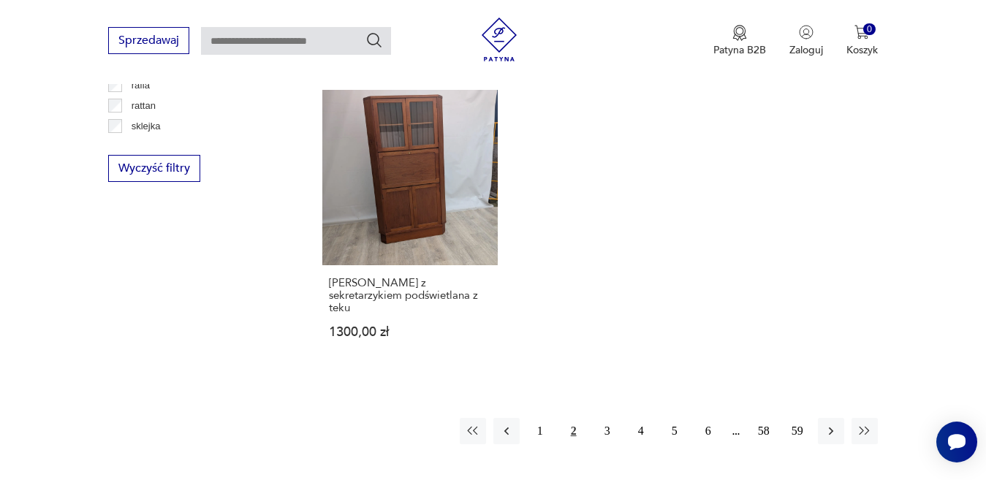
scroll to position [2215, 0]
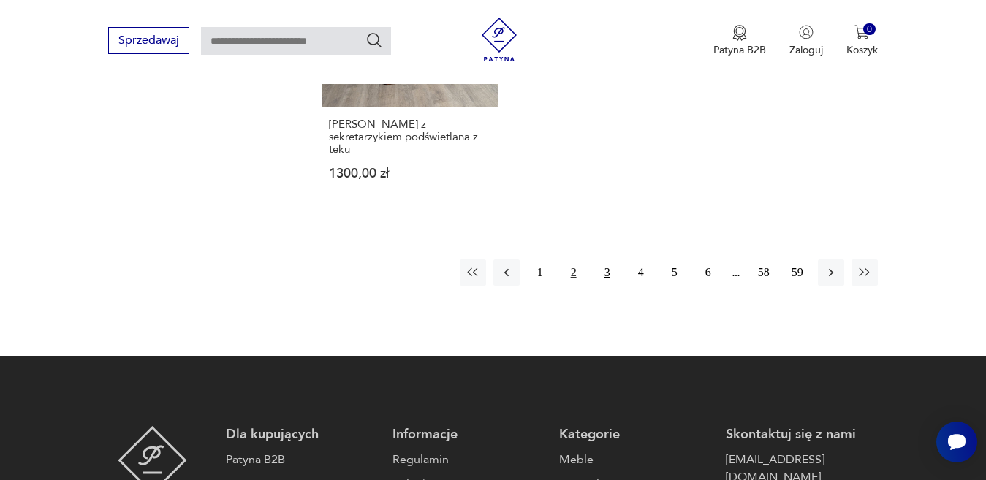
click at [607, 269] on button "3" at bounding box center [607, 272] width 26 height 26
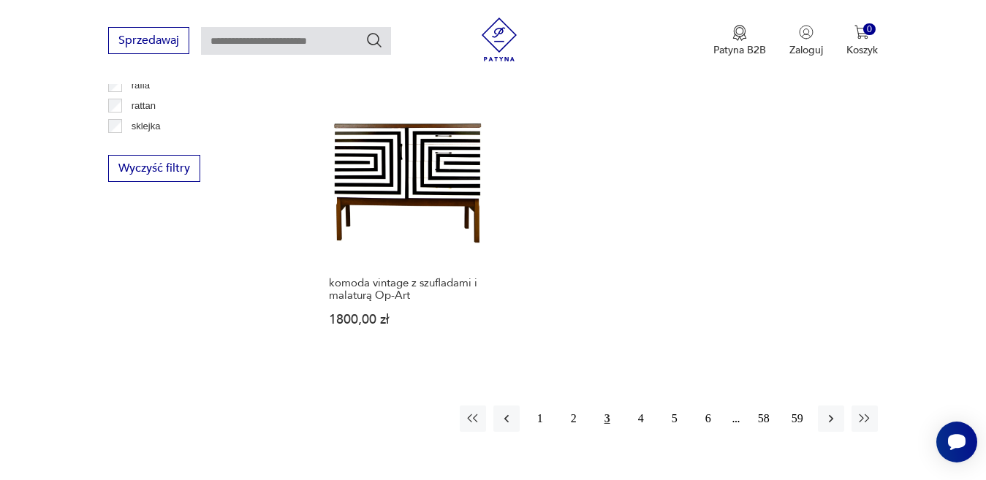
scroll to position [2142, 0]
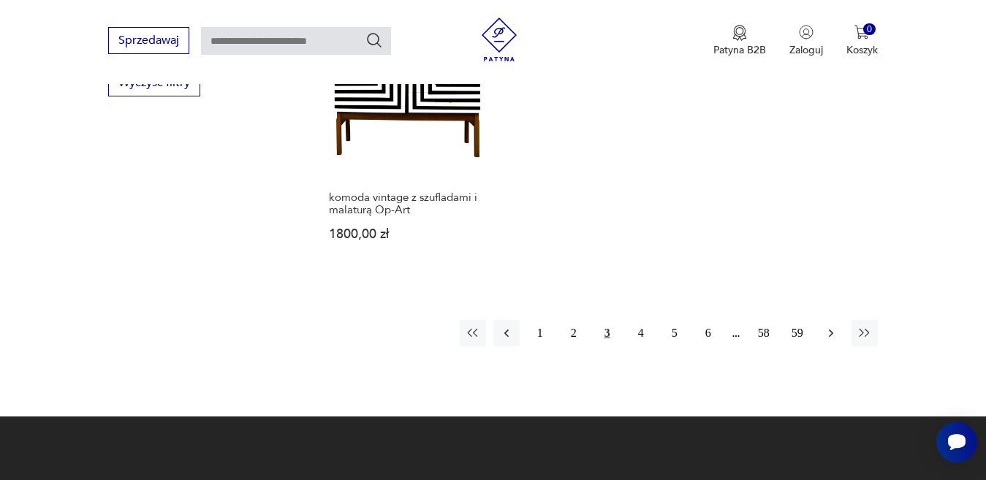
click at [828, 326] on icon "button" at bounding box center [831, 333] width 15 height 15
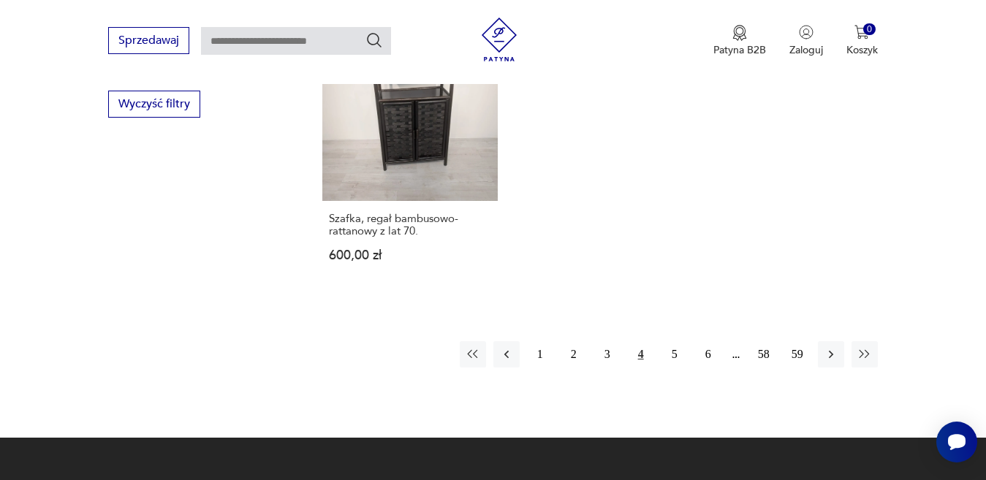
scroll to position [2142, 0]
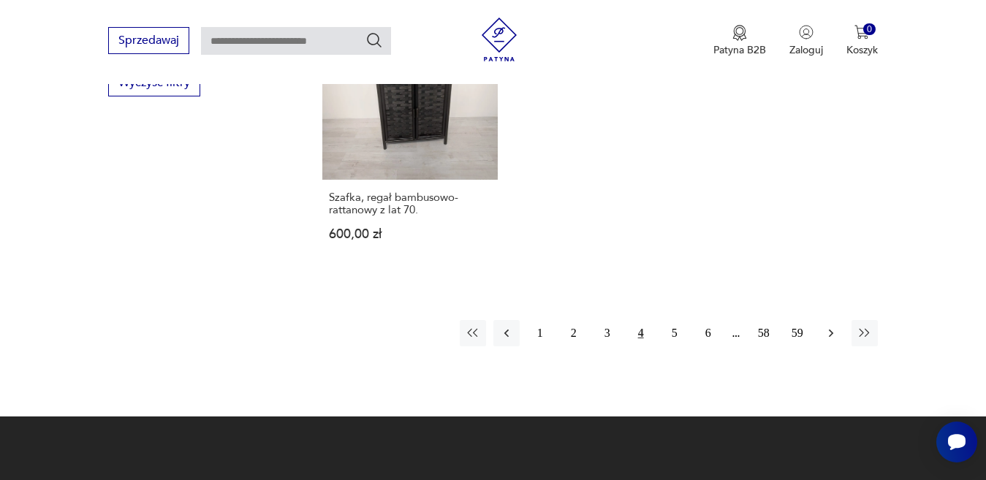
click at [830, 326] on icon "button" at bounding box center [831, 333] width 15 height 15
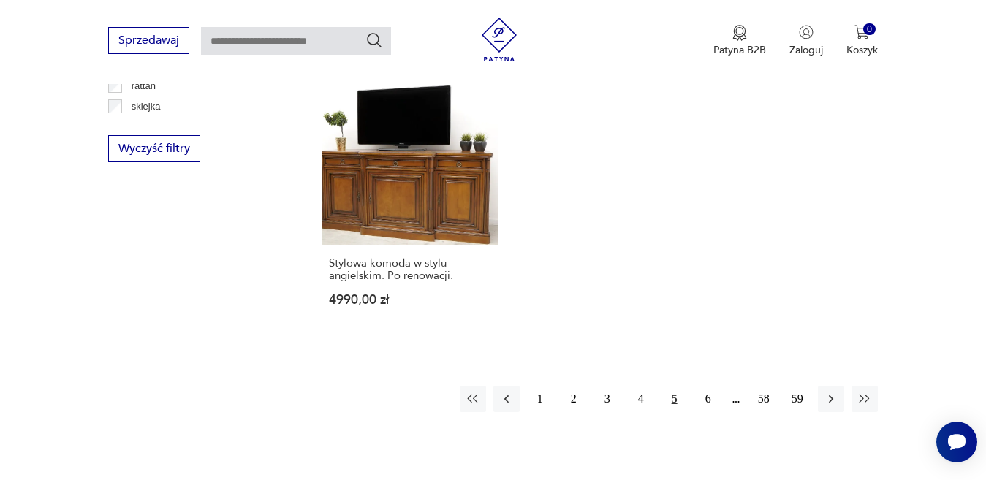
scroll to position [2215, 0]
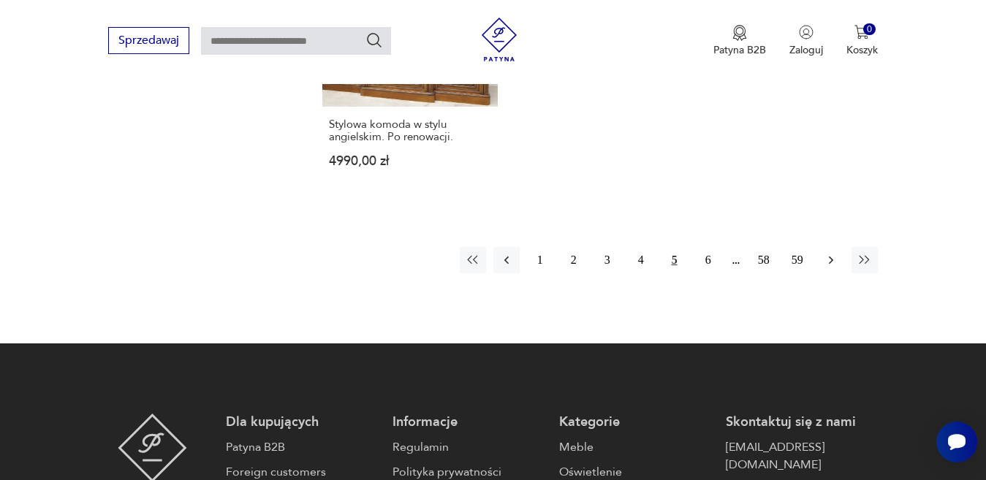
click at [827, 259] on icon "button" at bounding box center [831, 260] width 15 height 15
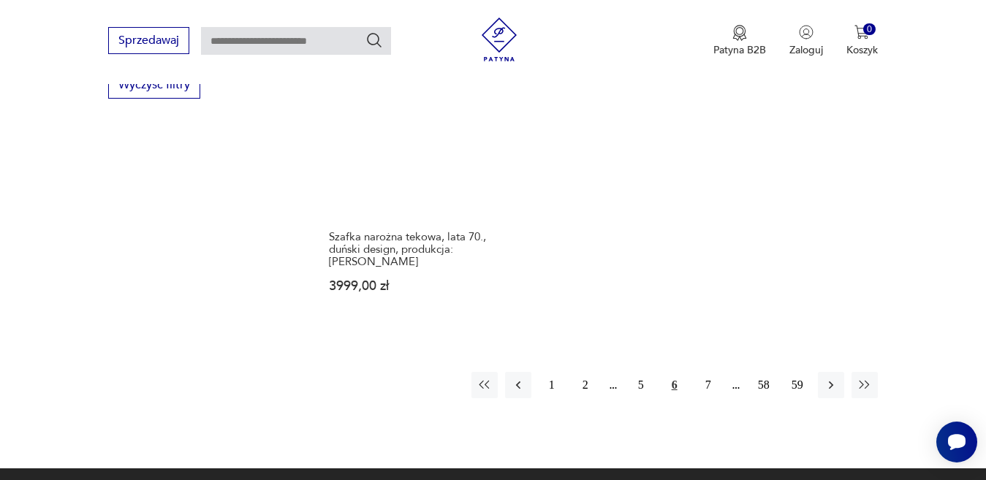
scroll to position [2142, 0]
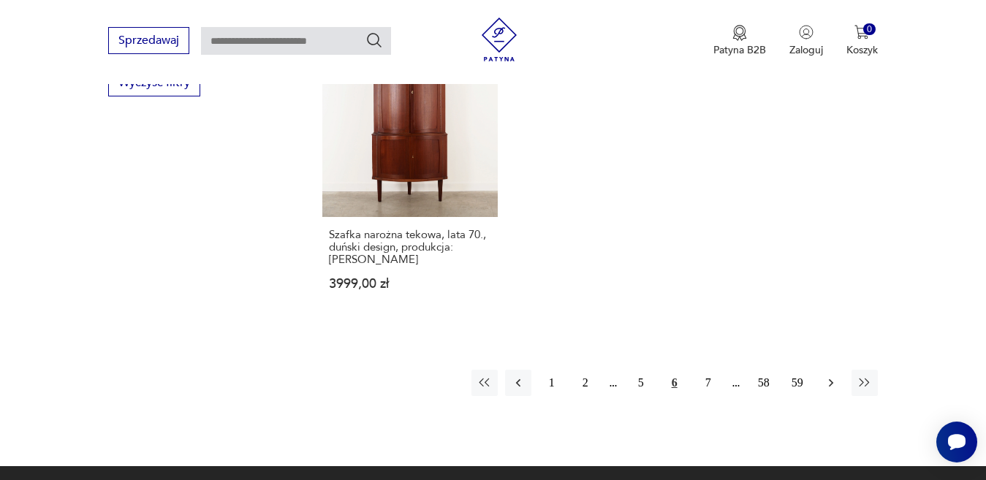
click at [830, 376] on icon "button" at bounding box center [831, 383] width 15 height 15
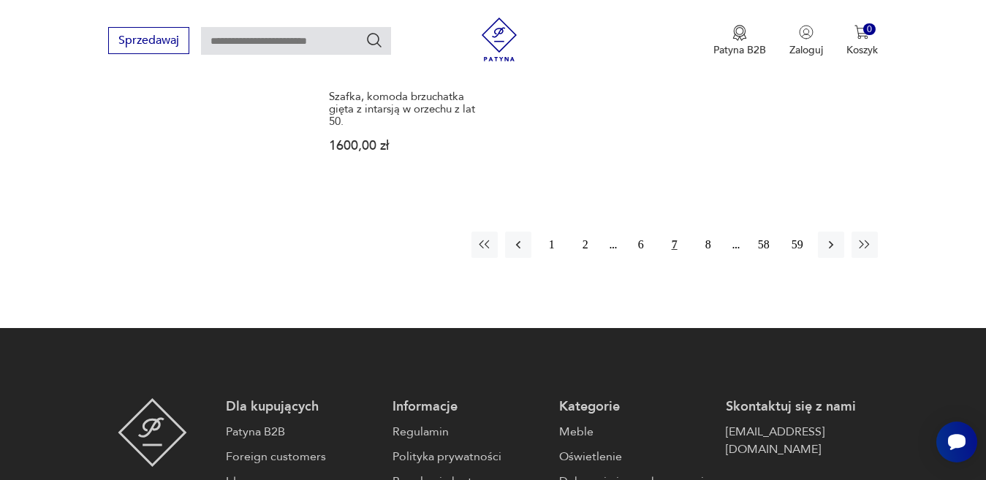
scroll to position [2288, 0]
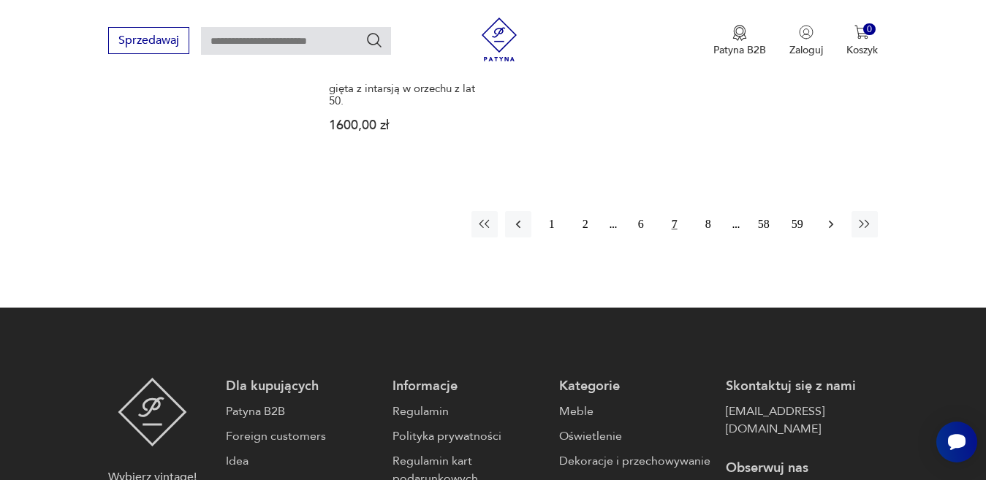
click at [828, 221] on icon "button" at bounding box center [831, 224] width 15 height 15
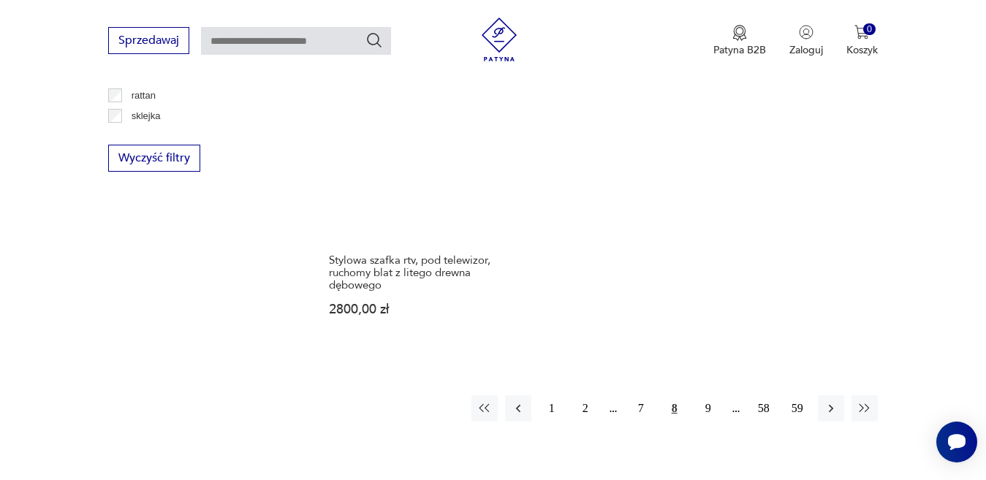
scroll to position [2069, 0]
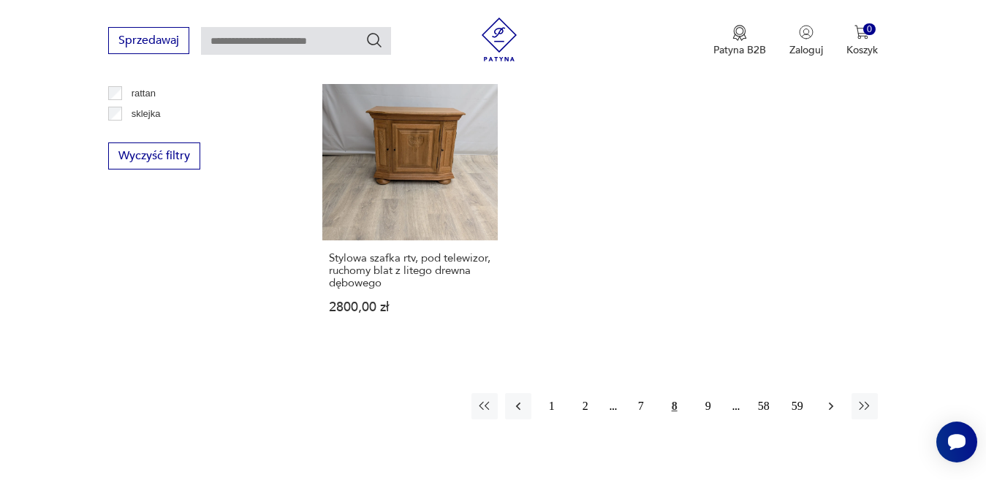
click at [827, 404] on icon "button" at bounding box center [831, 406] width 15 height 15
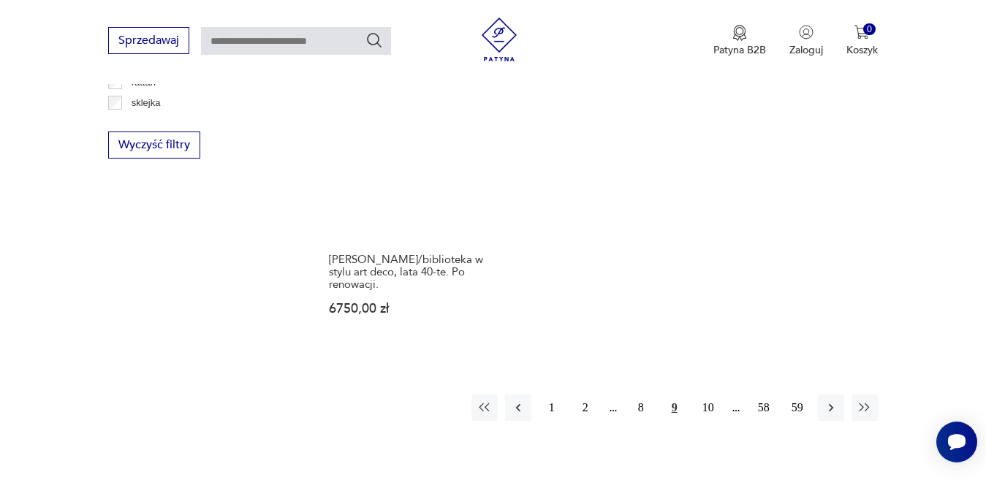
scroll to position [2142, 0]
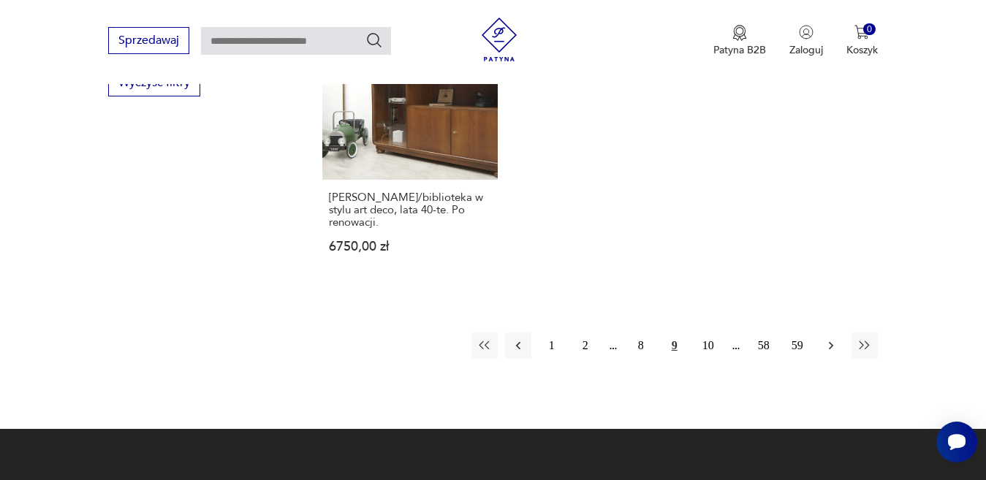
click at [829, 338] on icon "button" at bounding box center [831, 345] width 15 height 15
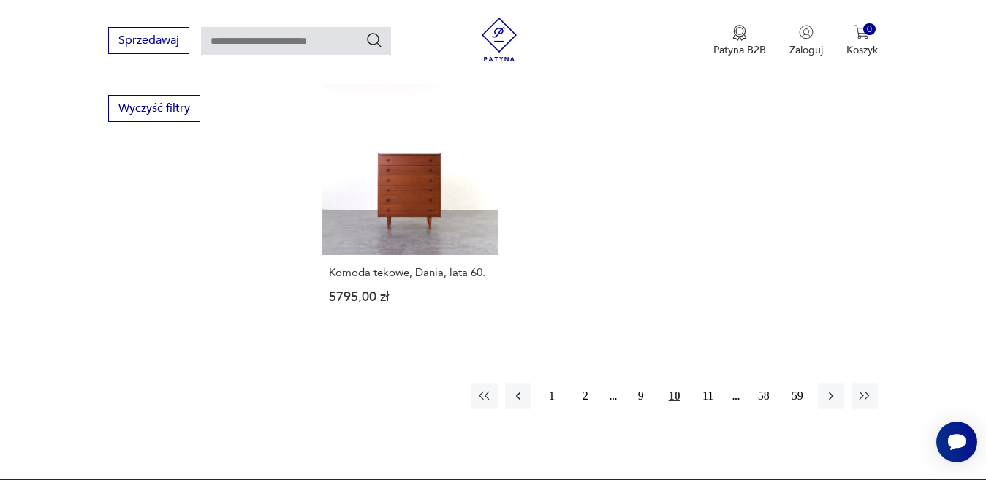
scroll to position [2142, 0]
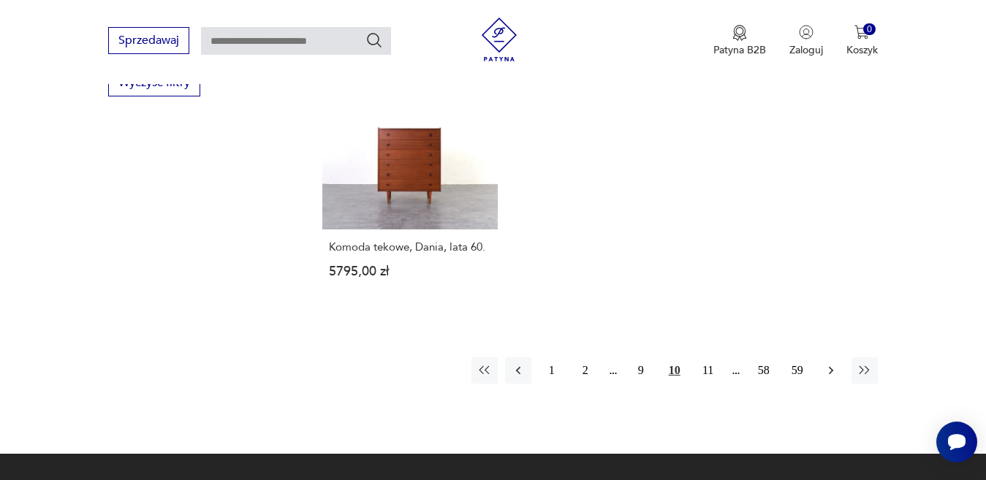
click at [828, 363] on icon "button" at bounding box center [831, 370] width 15 height 15
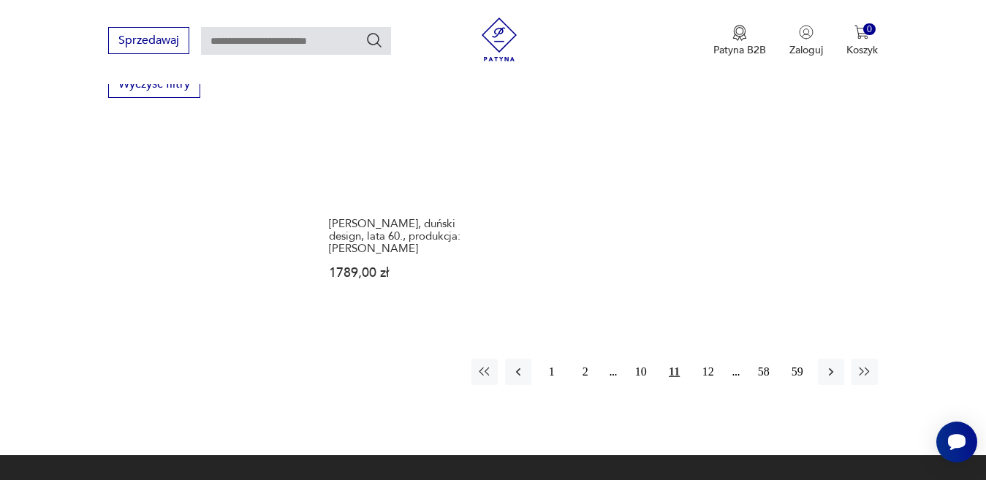
scroll to position [2142, 0]
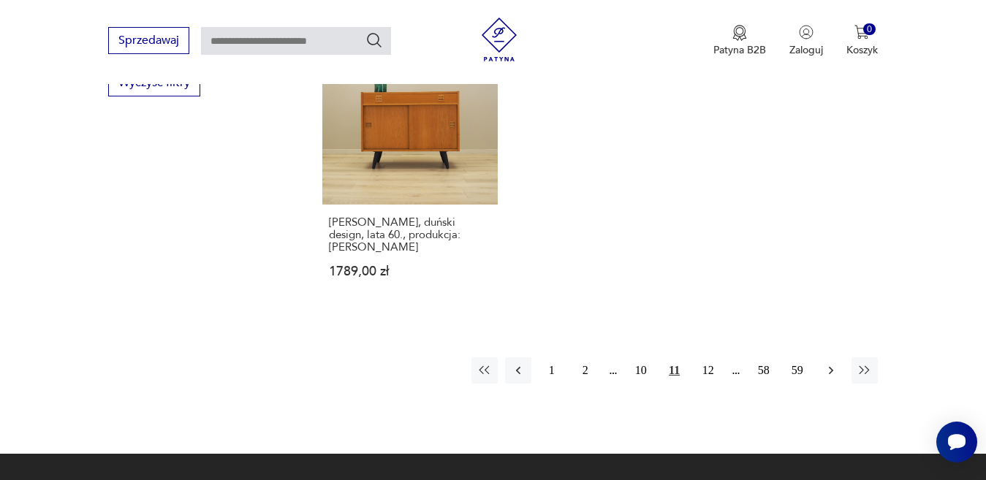
click at [828, 363] on icon "button" at bounding box center [831, 370] width 15 height 15
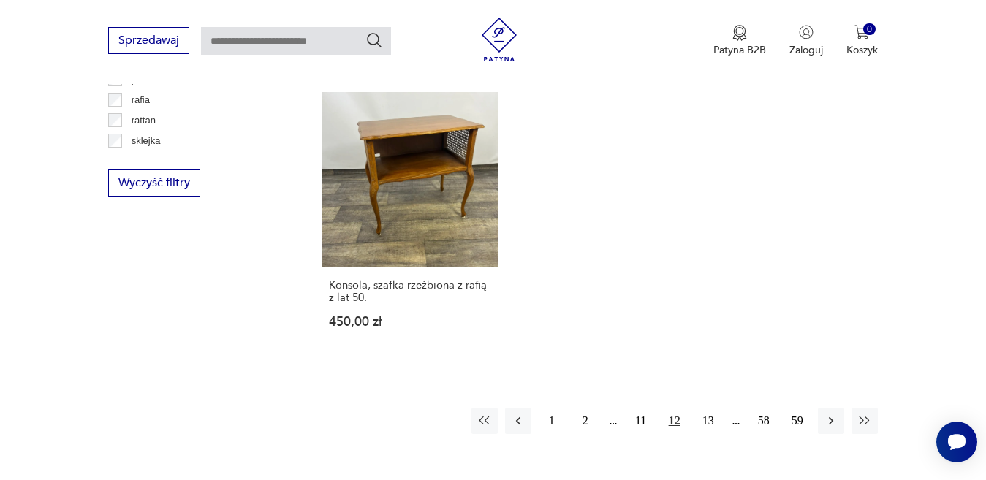
scroll to position [2069, 0]
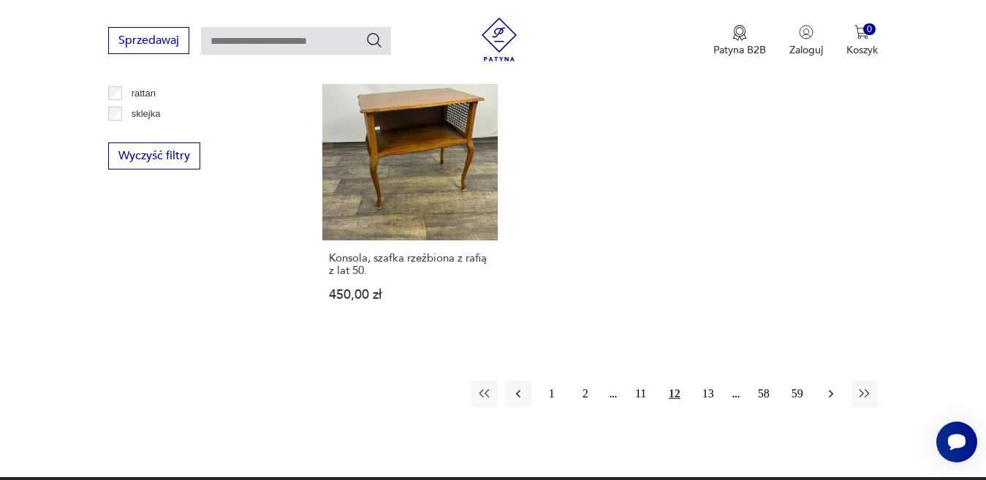
click at [827, 387] on icon "button" at bounding box center [831, 394] width 15 height 15
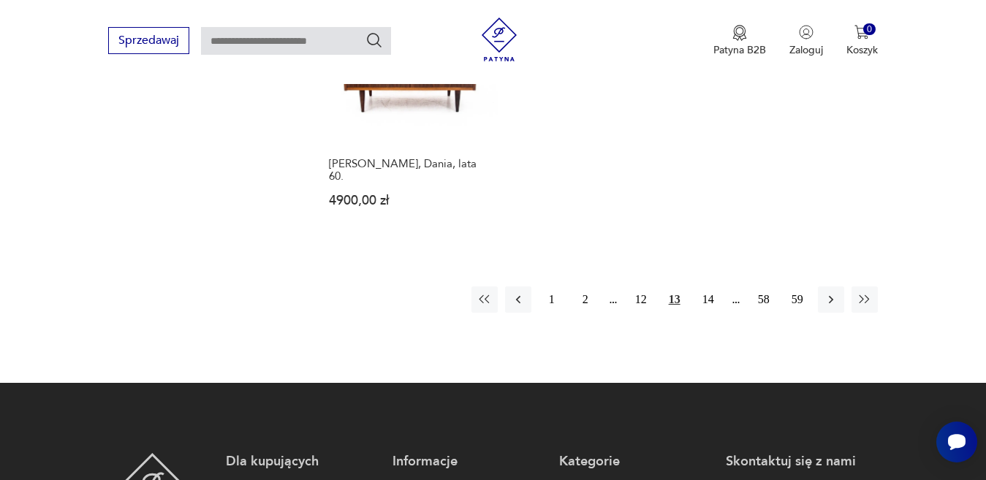
scroll to position [2215, 0]
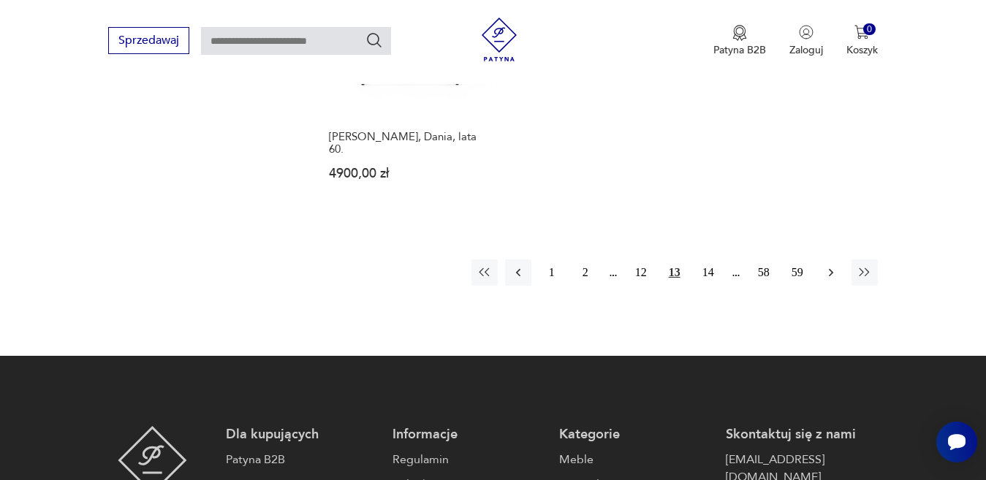
click at [827, 265] on icon "button" at bounding box center [831, 272] width 15 height 15
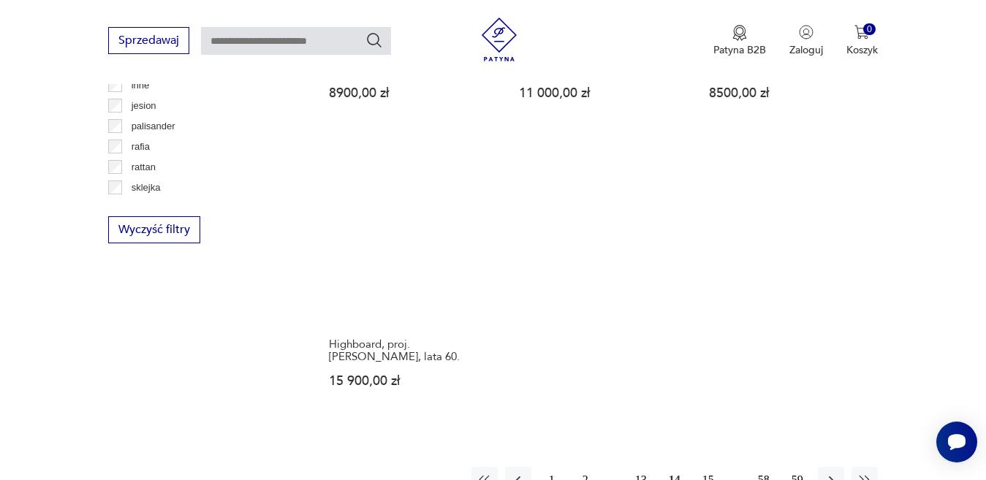
scroll to position [1996, 0]
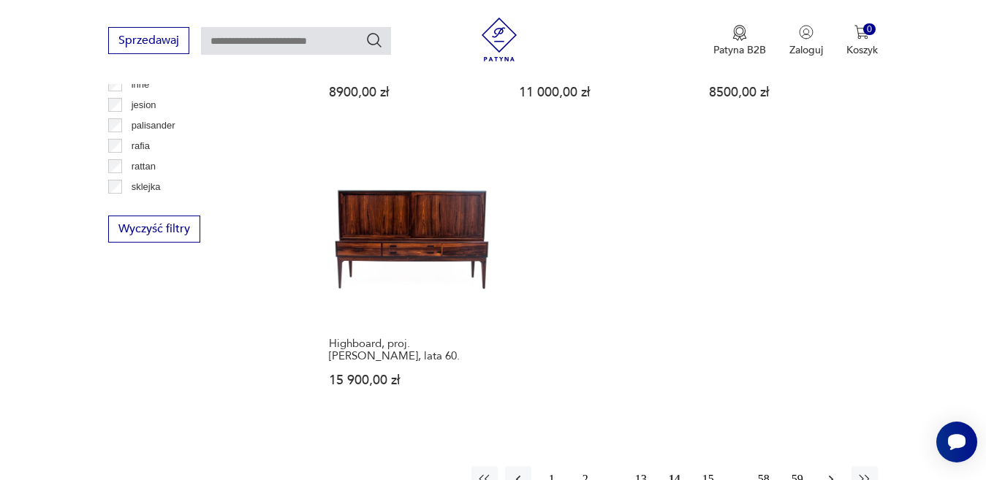
click at [829, 472] on icon "button" at bounding box center [831, 479] width 15 height 15
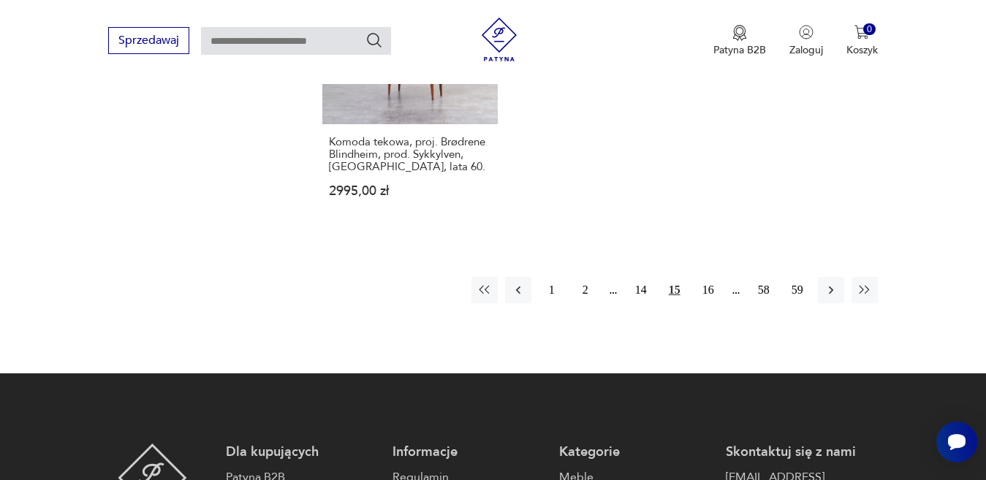
scroll to position [2215, 0]
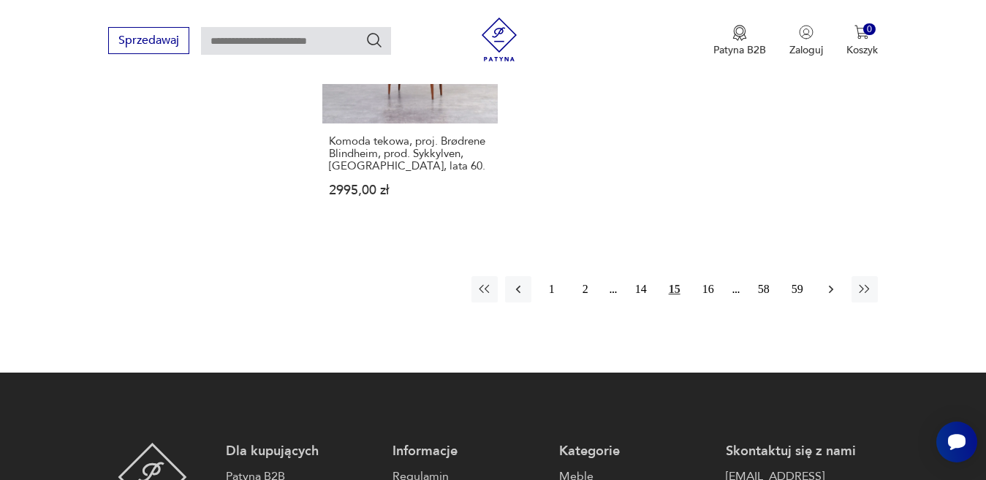
click at [828, 282] on icon "button" at bounding box center [831, 289] width 15 height 15
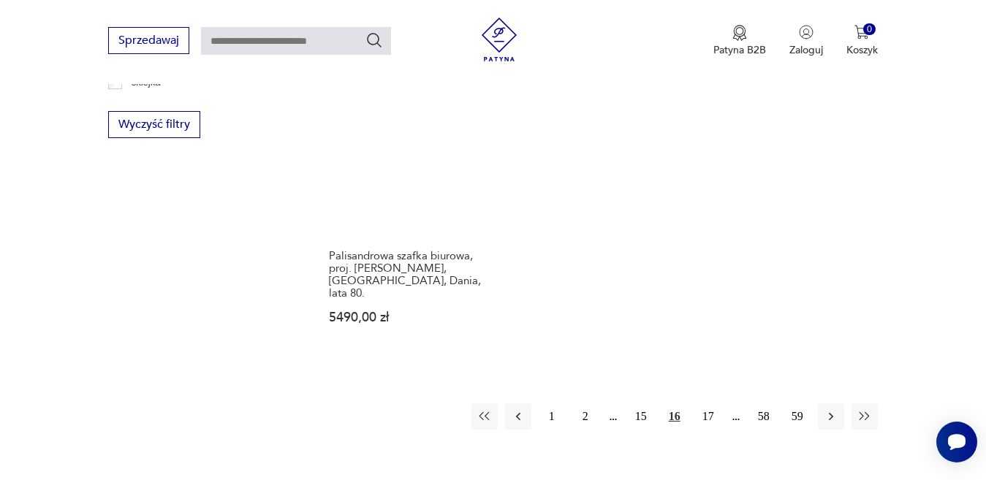
scroll to position [2142, 0]
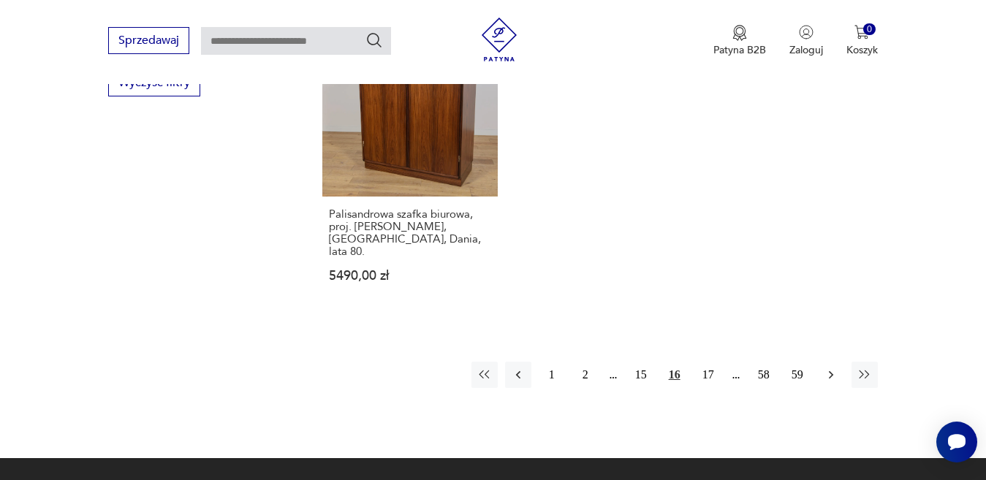
click at [827, 368] on icon "button" at bounding box center [831, 375] width 15 height 15
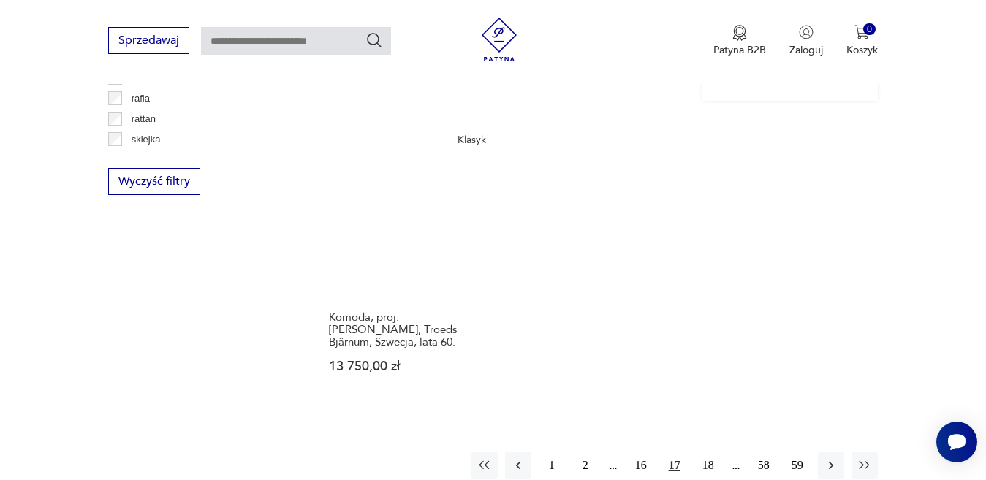
scroll to position [2069, 0]
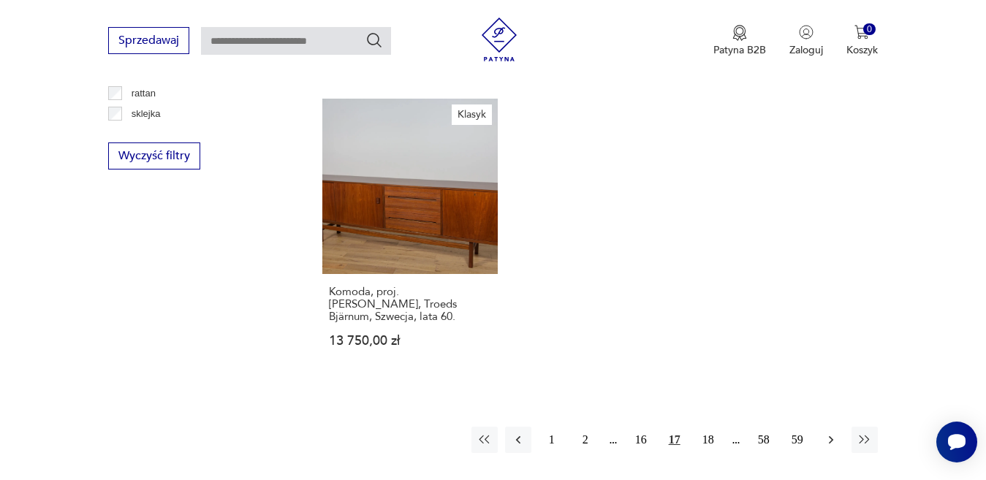
click at [832, 433] on icon "button" at bounding box center [831, 440] width 15 height 15
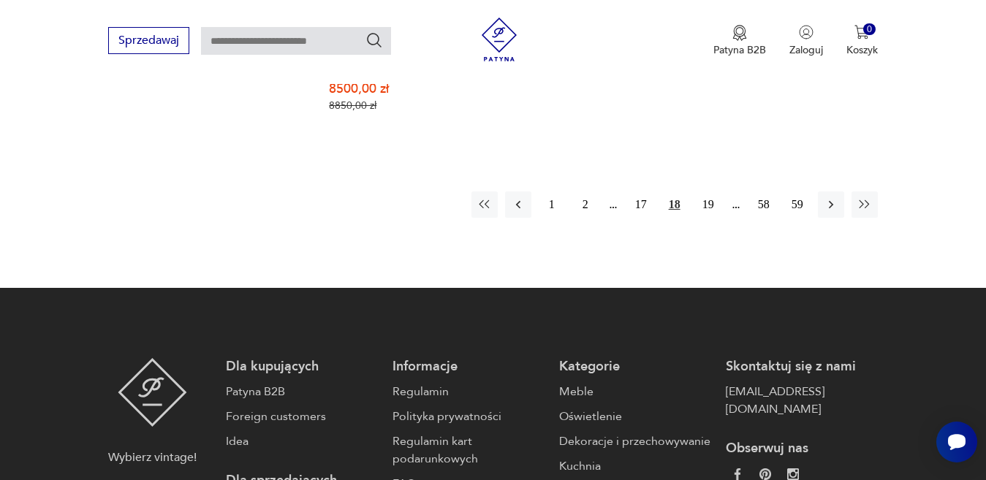
scroll to position [2288, 0]
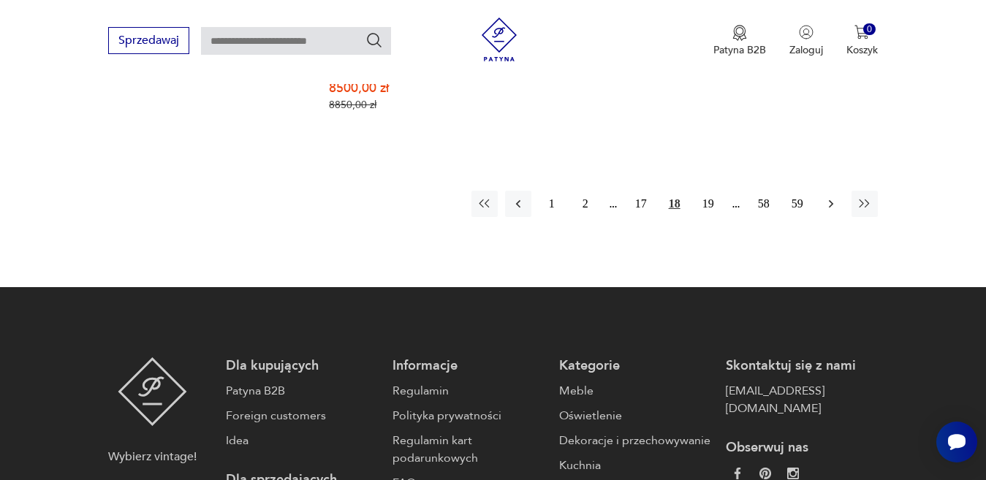
click at [830, 197] on icon "button" at bounding box center [831, 204] width 15 height 15
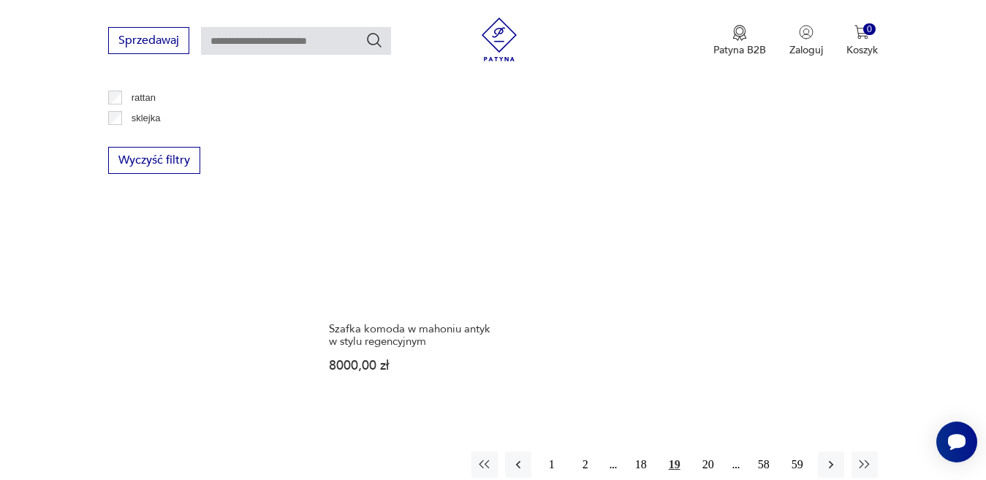
scroll to position [2069, 0]
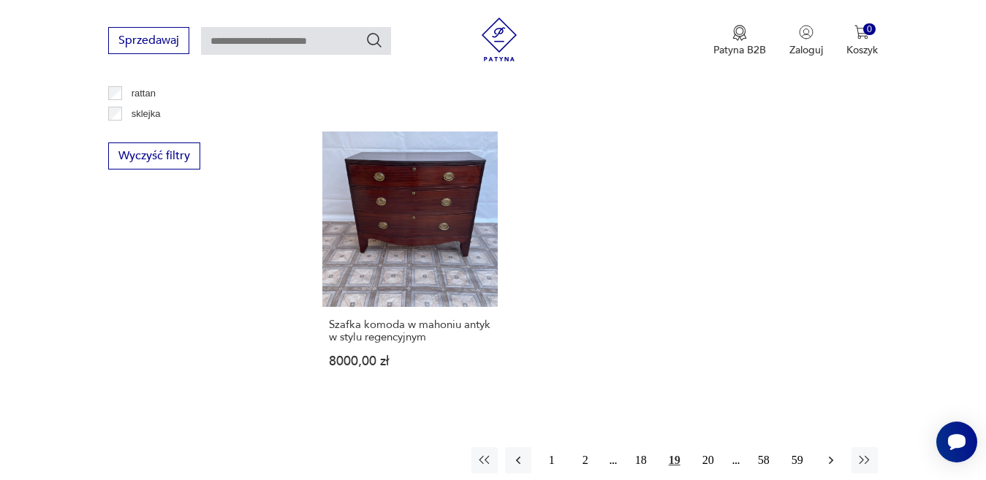
click at [827, 453] on icon "button" at bounding box center [831, 460] width 15 height 15
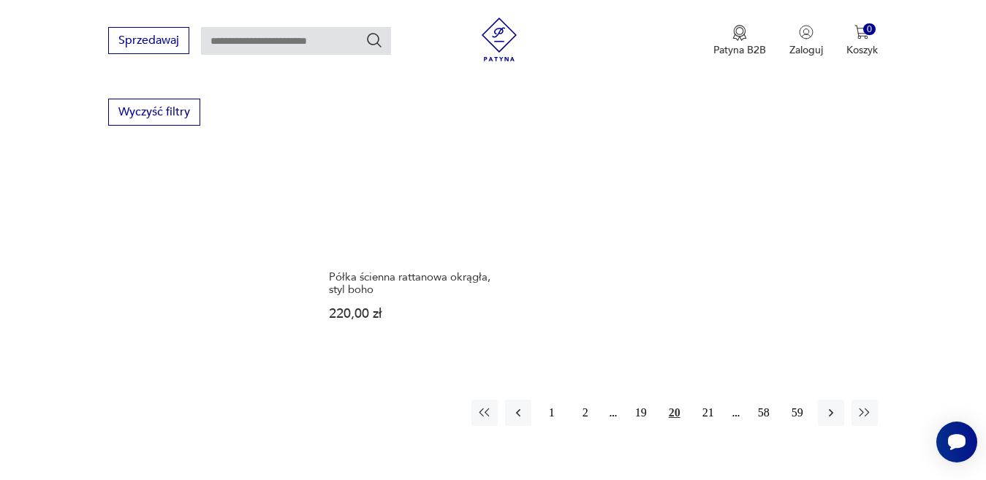
scroll to position [2142, 0]
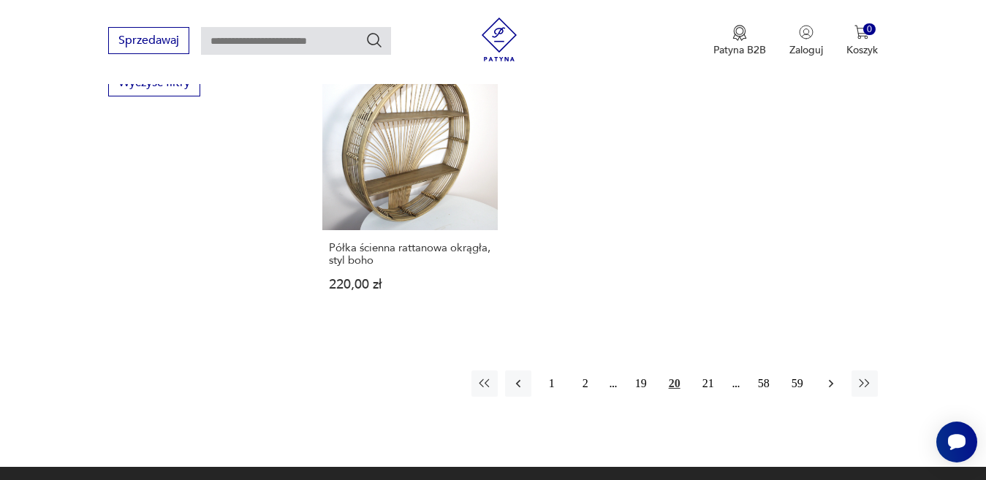
click at [829, 376] on icon "button" at bounding box center [831, 383] width 15 height 15
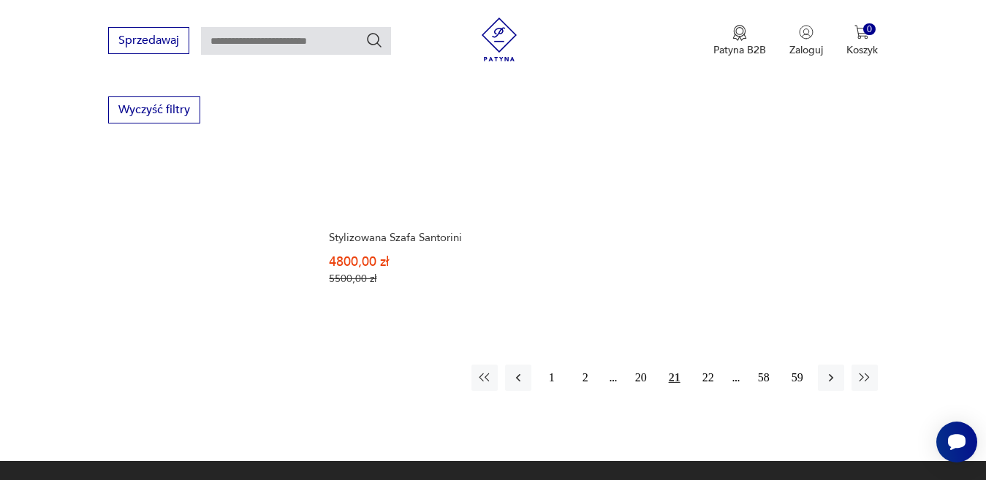
scroll to position [2142, 0]
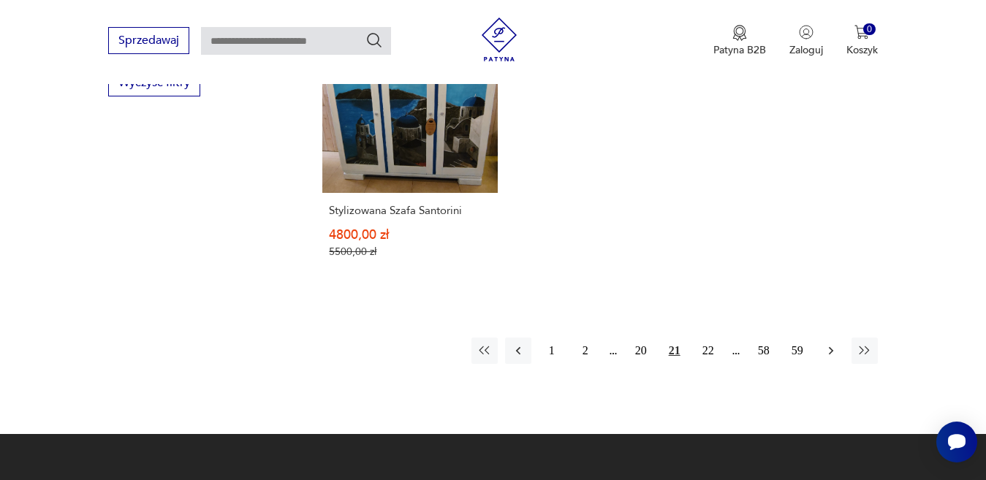
click at [829, 349] on icon "button" at bounding box center [831, 351] width 15 height 15
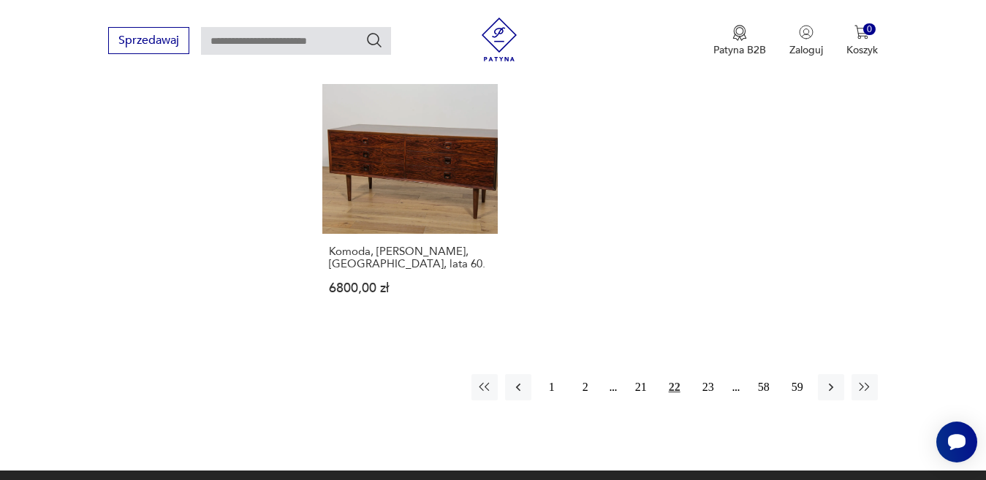
scroll to position [2215, 0]
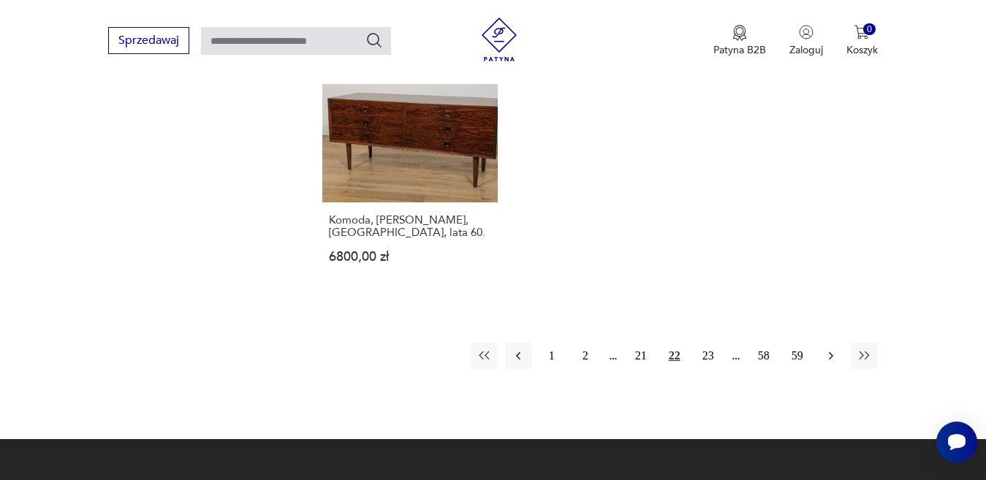
click at [830, 349] on icon "button" at bounding box center [831, 356] width 15 height 15
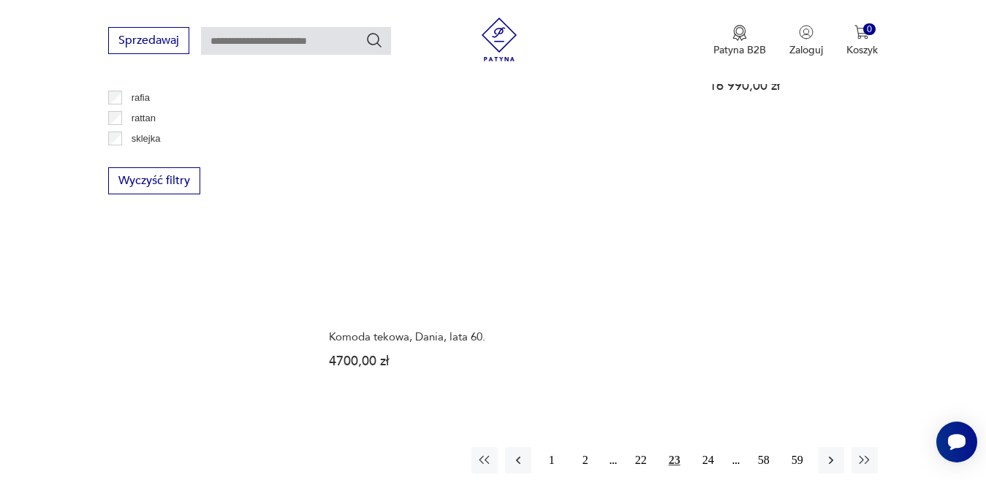
scroll to position [2069, 0]
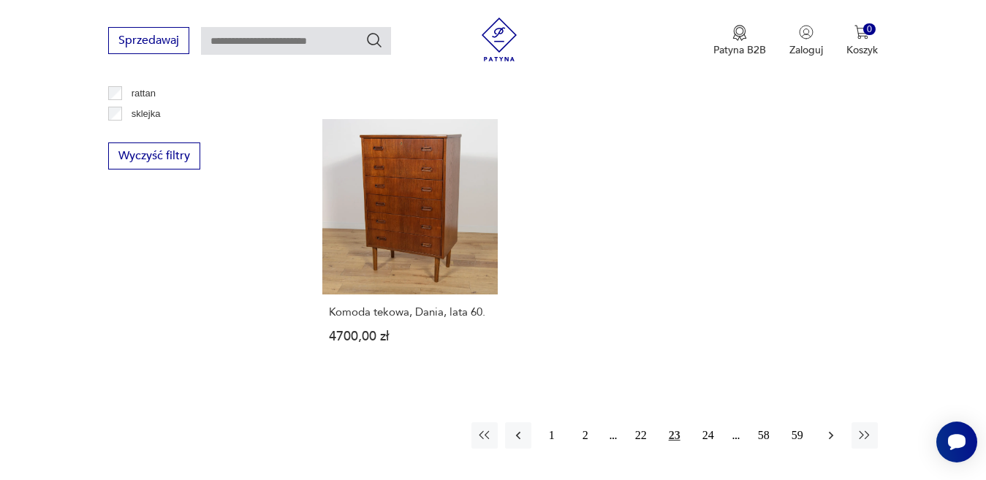
click at [824, 428] on icon "button" at bounding box center [831, 435] width 15 height 15
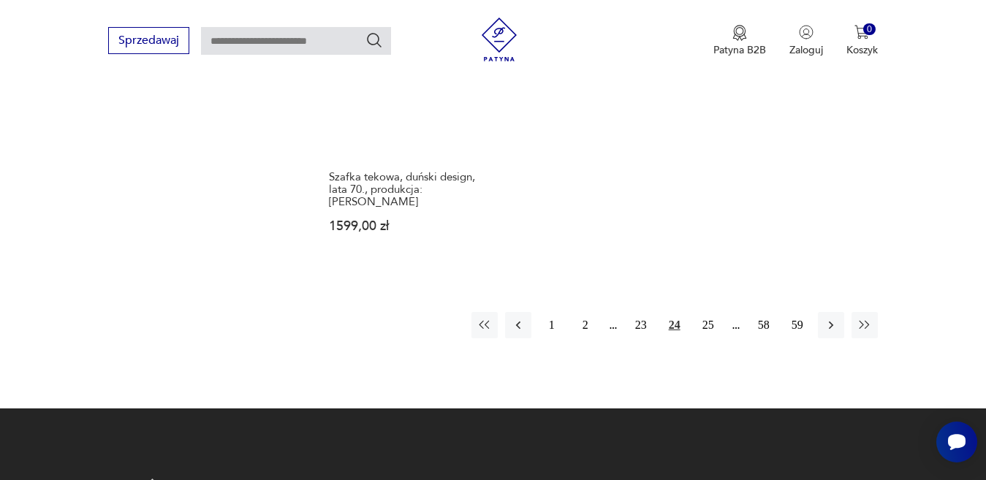
scroll to position [2215, 0]
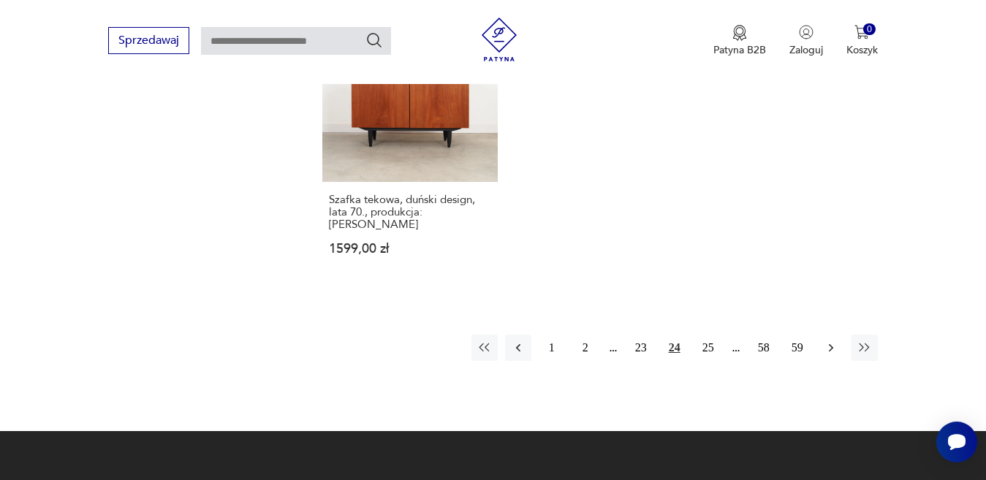
click at [828, 341] on icon "button" at bounding box center [831, 348] width 15 height 15
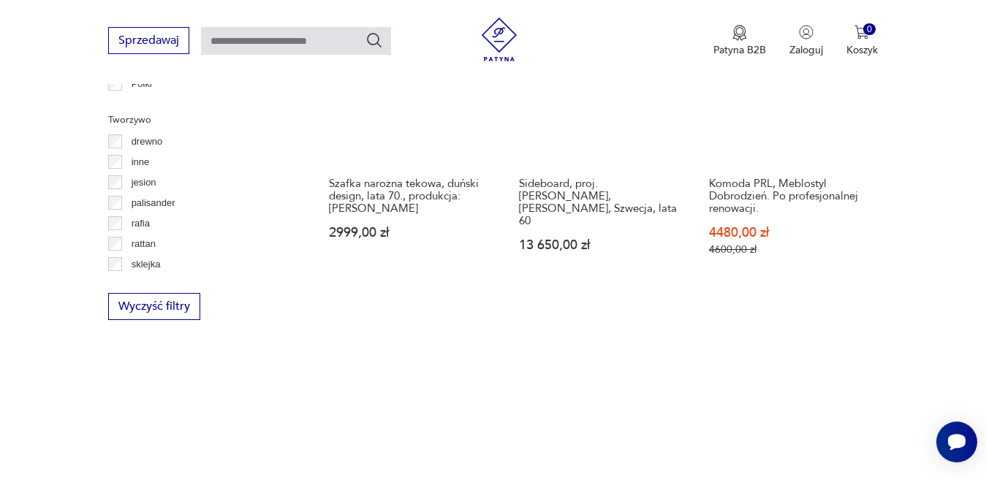
scroll to position [2069, 0]
